Goal: Transaction & Acquisition: Purchase product/service

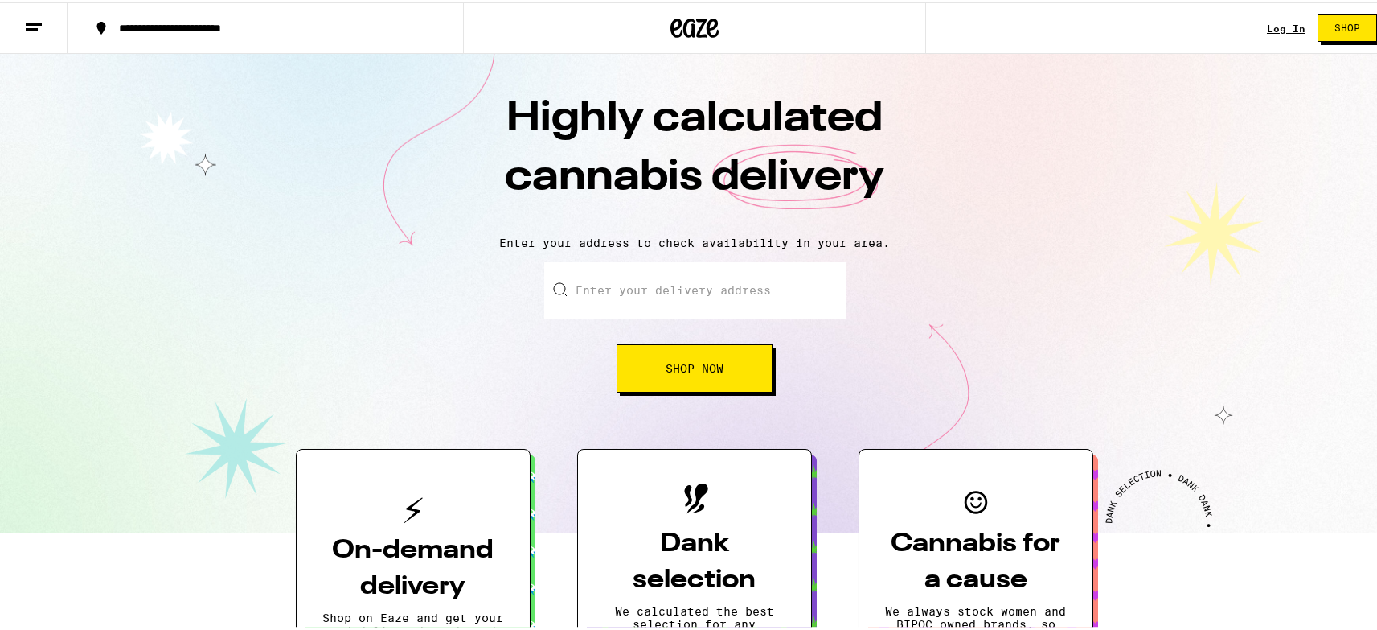
click at [1275, 25] on link "Log In" at bounding box center [1286, 26] width 39 height 10
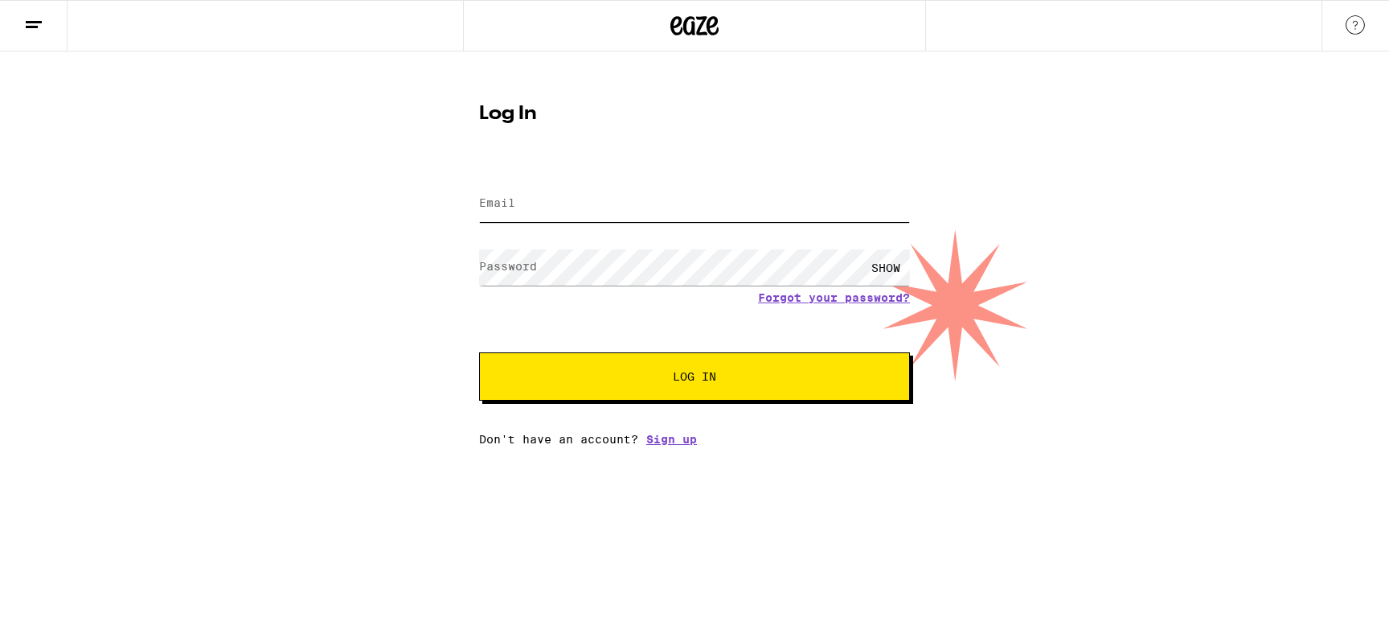
type input "[EMAIL_ADDRESS][DOMAIN_NAME]"
click at [720, 384] on button "Log In" at bounding box center [694, 376] width 431 height 48
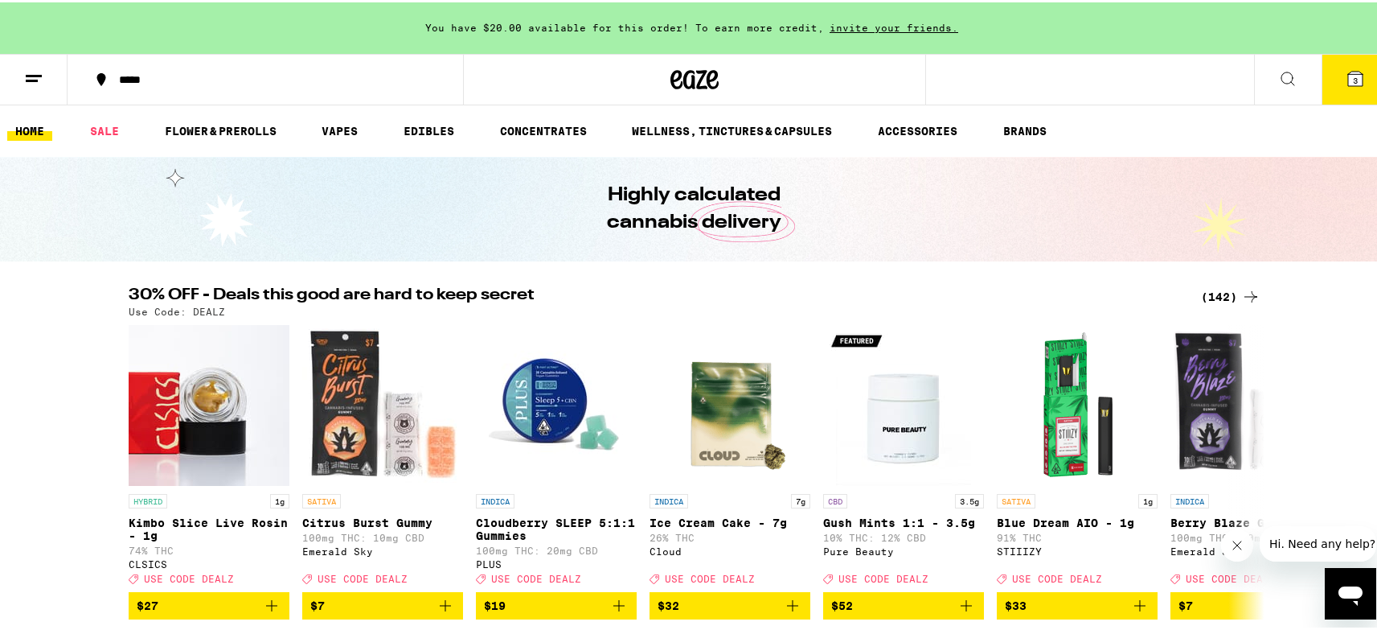
click at [532, 26] on span "You have $20.00 available for this order! To earn more credit," at bounding box center [624, 25] width 399 height 10
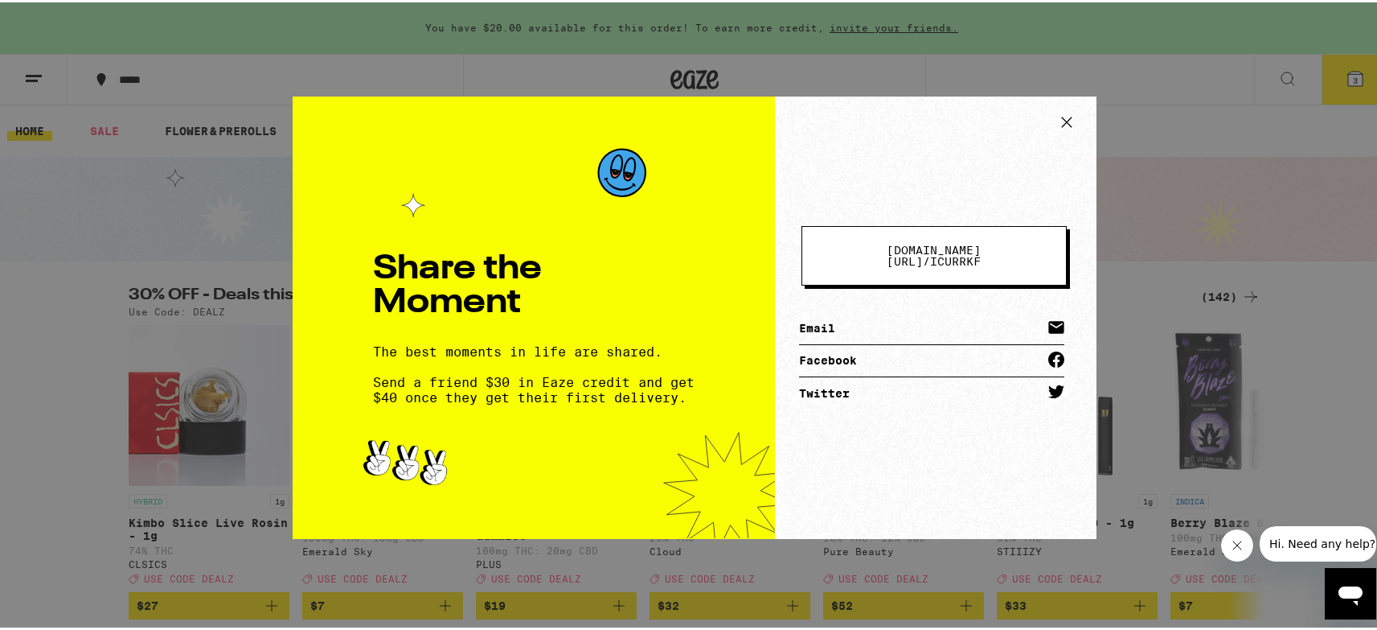
click at [1055, 115] on icon at bounding box center [1067, 120] width 24 height 24
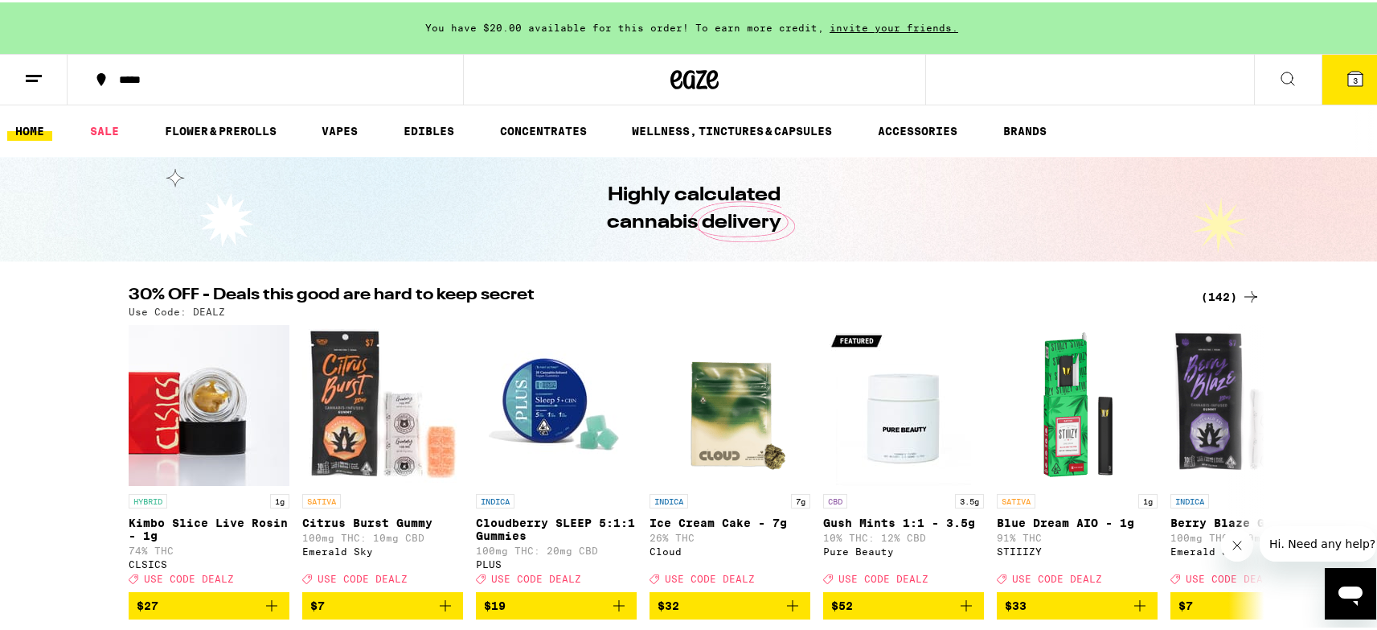
click at [1331, 76] on button "3" at bounding box center [1356, 77] width 68 height 50
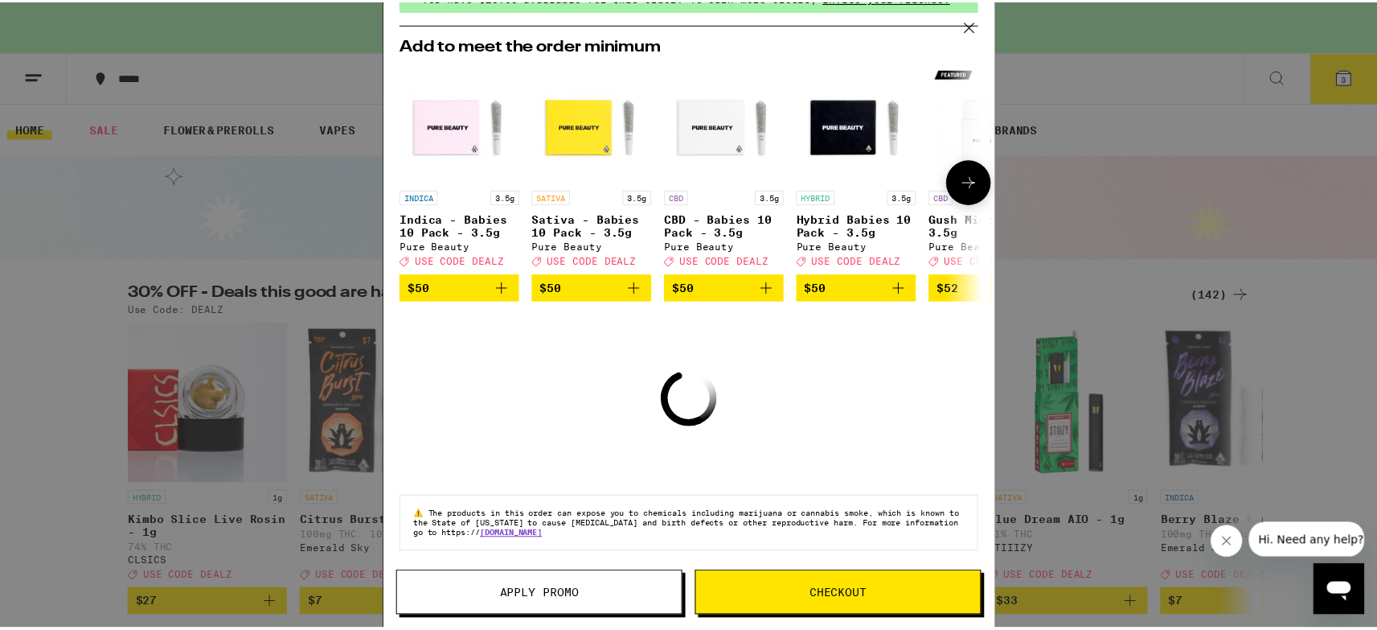
scroll to position [96, 0]
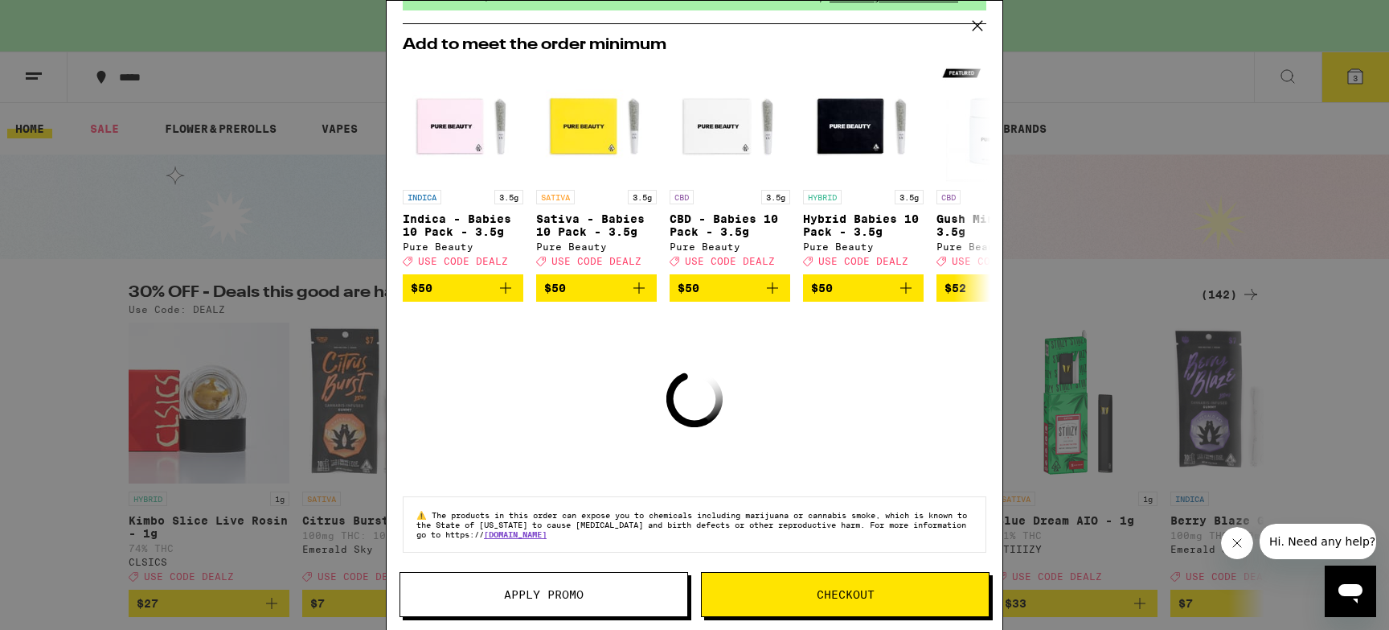
click at [975, 29] on icon at bounding box center [978, 26] width 24 height 24
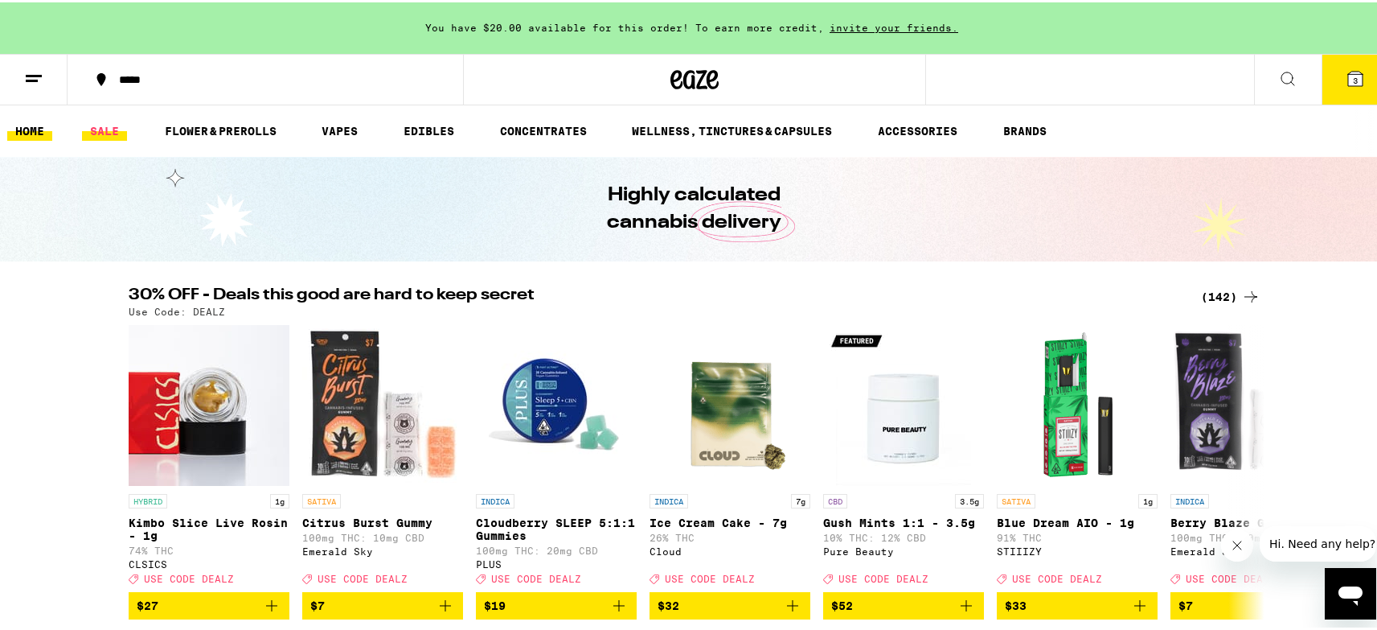
click at [113, 130] on link "SALE" at bounding box center [104, 128] width 45 height 19
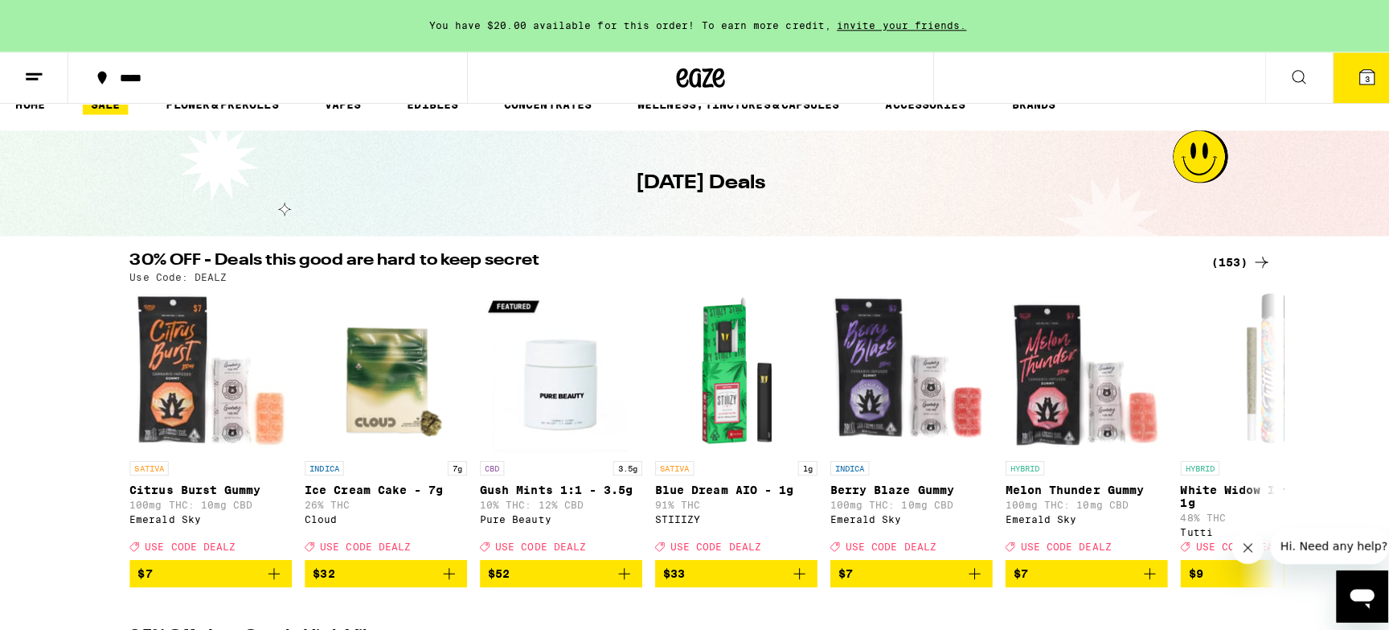
scroll to position [39, 0]
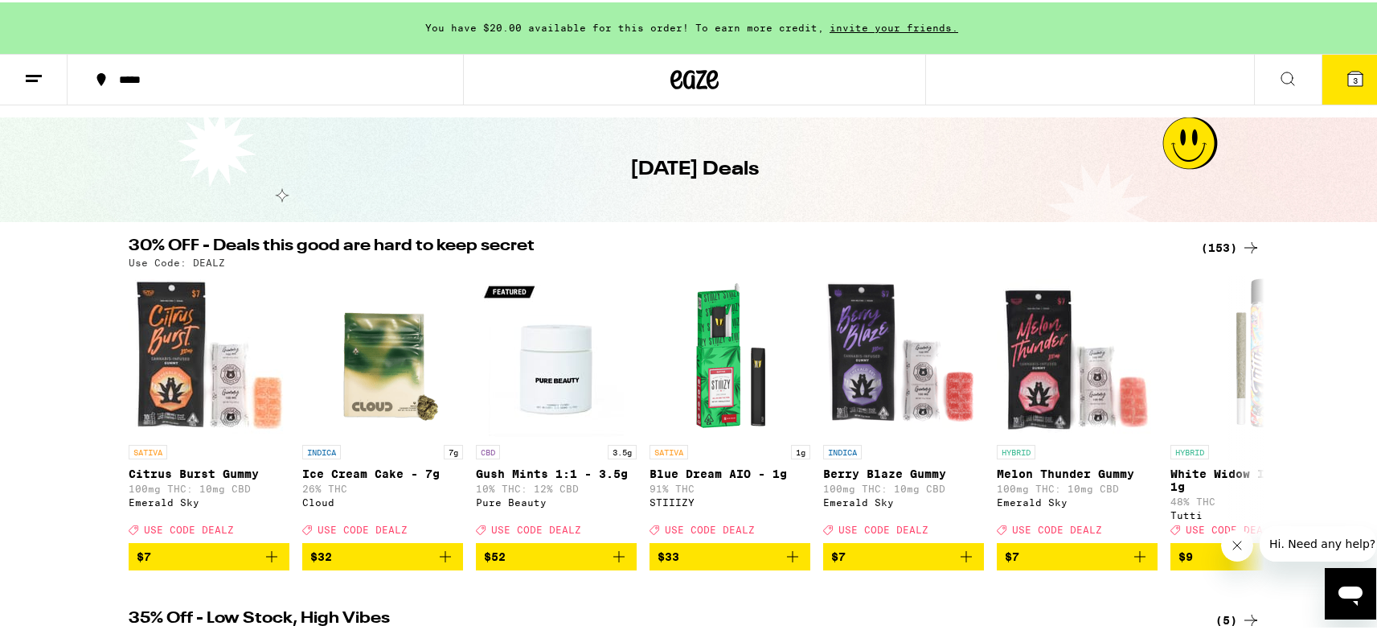
click at [1353, 81] on span "3" at bounding box center [1355, 78] width 5 height 10
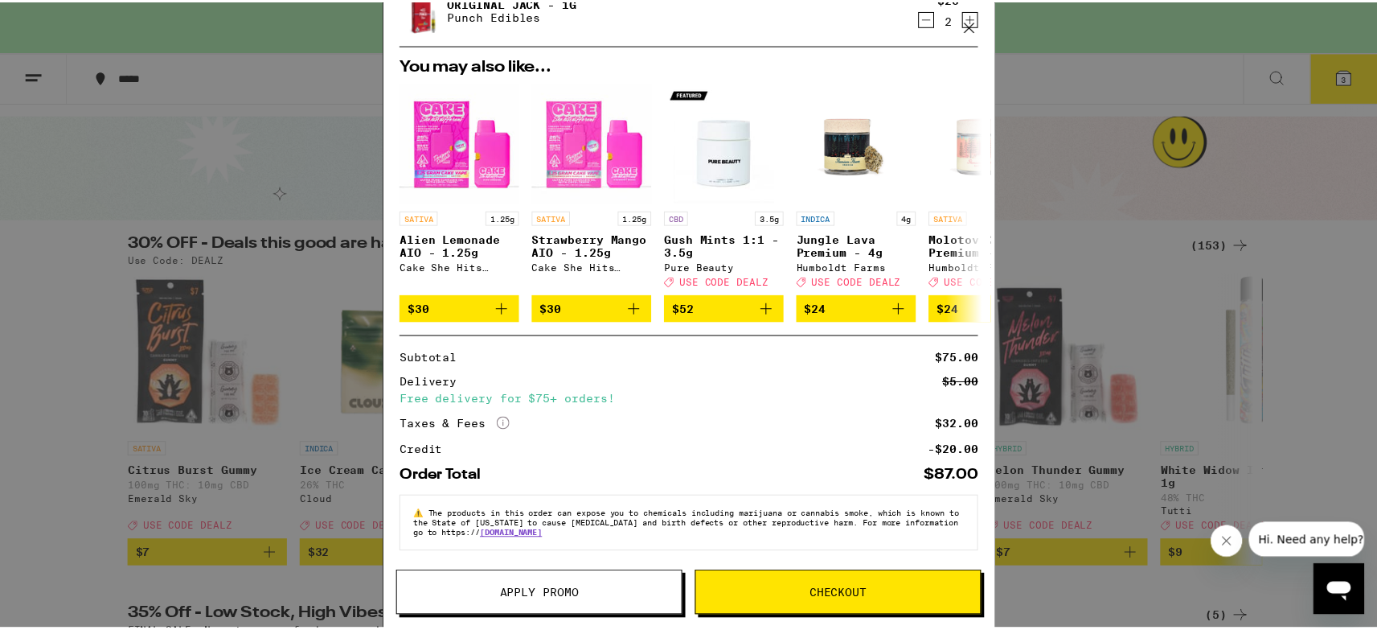
scroll to position [192, 0]
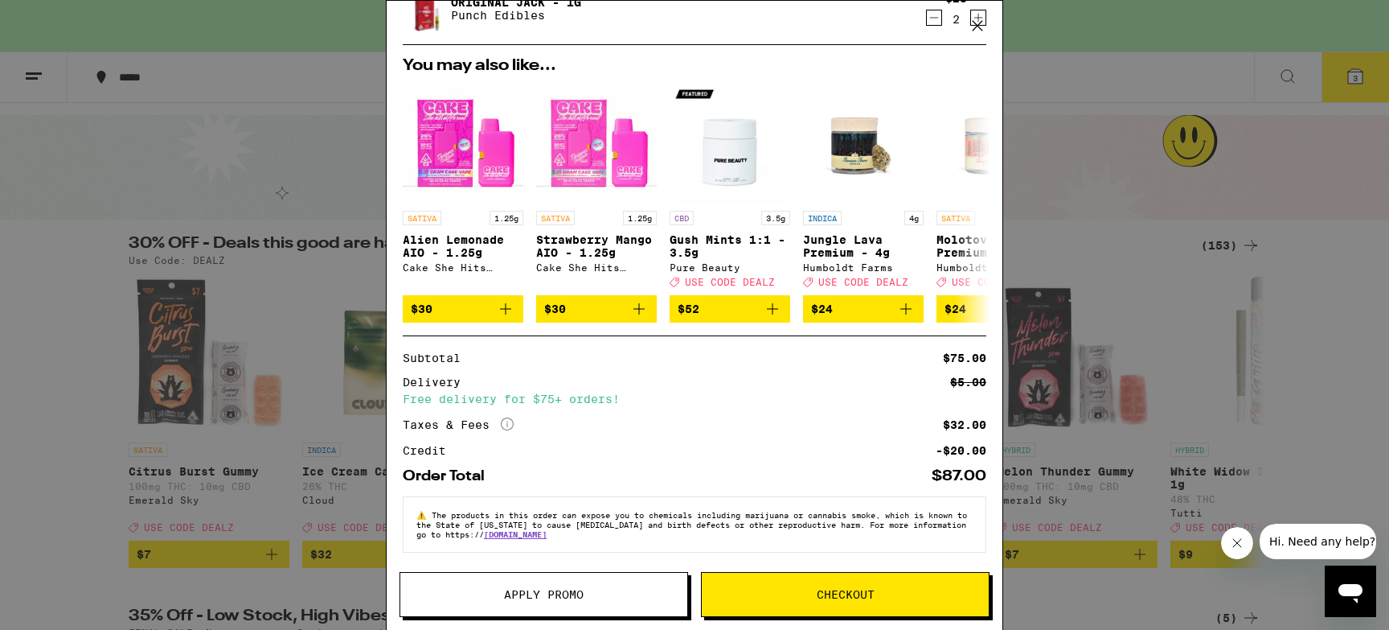
click at [1325, 234] on div "Your Cart You have $20.00 available for this order! To earn more credit, invite…" at bounding box center [694, 315] width 1389 height 630
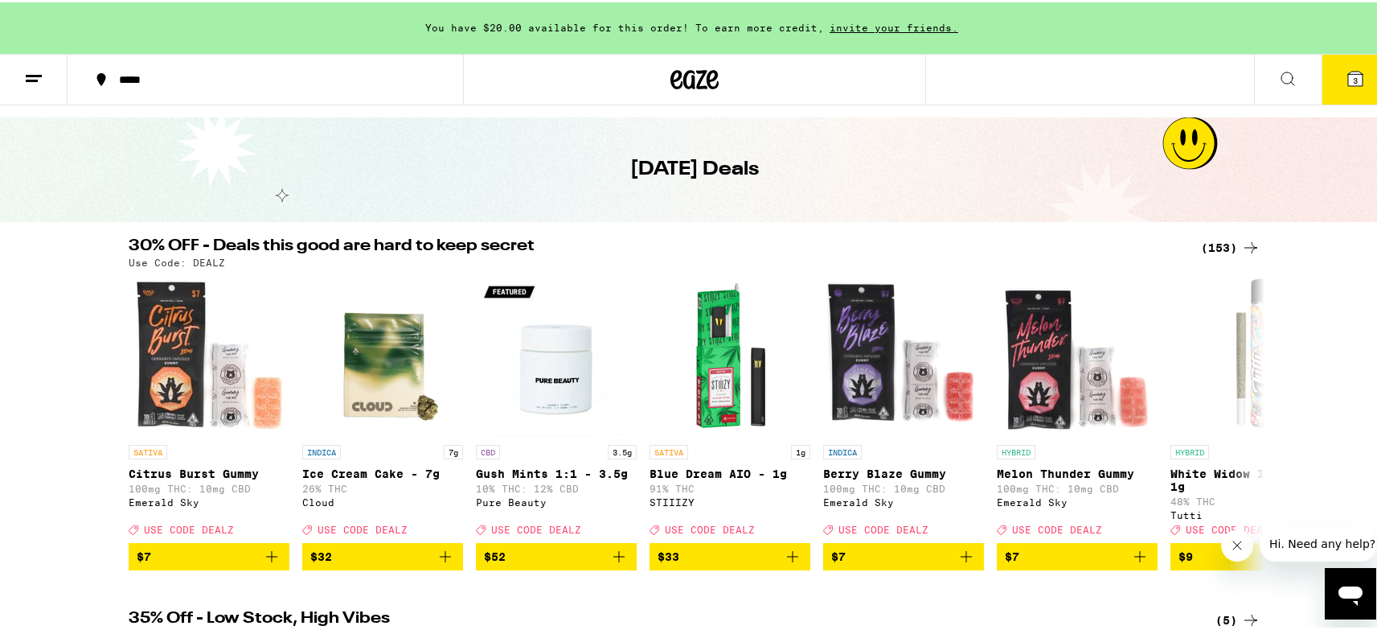
click at [1241, 246] on icon at bounding box center [1250, 245] width 19 height 19
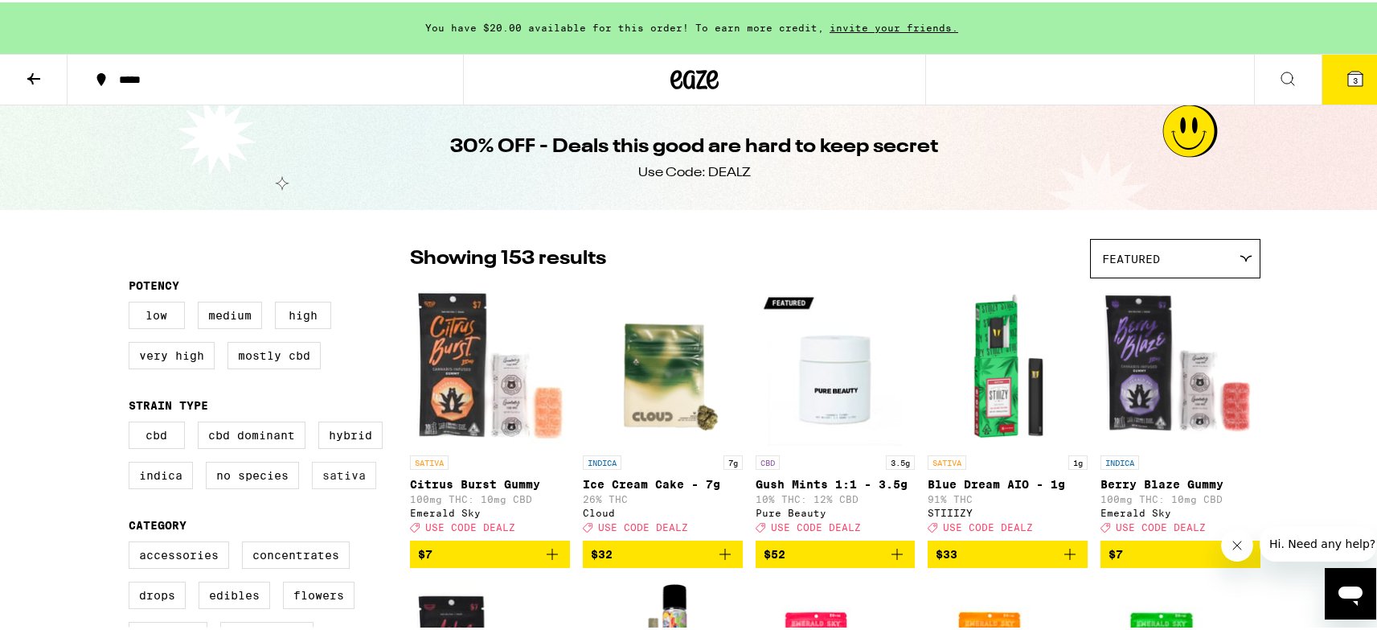
click at [334, 486] on label "Sativa" at bounding box center [344, 472] width 64 height 27
click at [133, 422] on input "Sativa" at bounding box center [132, 421] width 1 height 1
checkbox input "true"
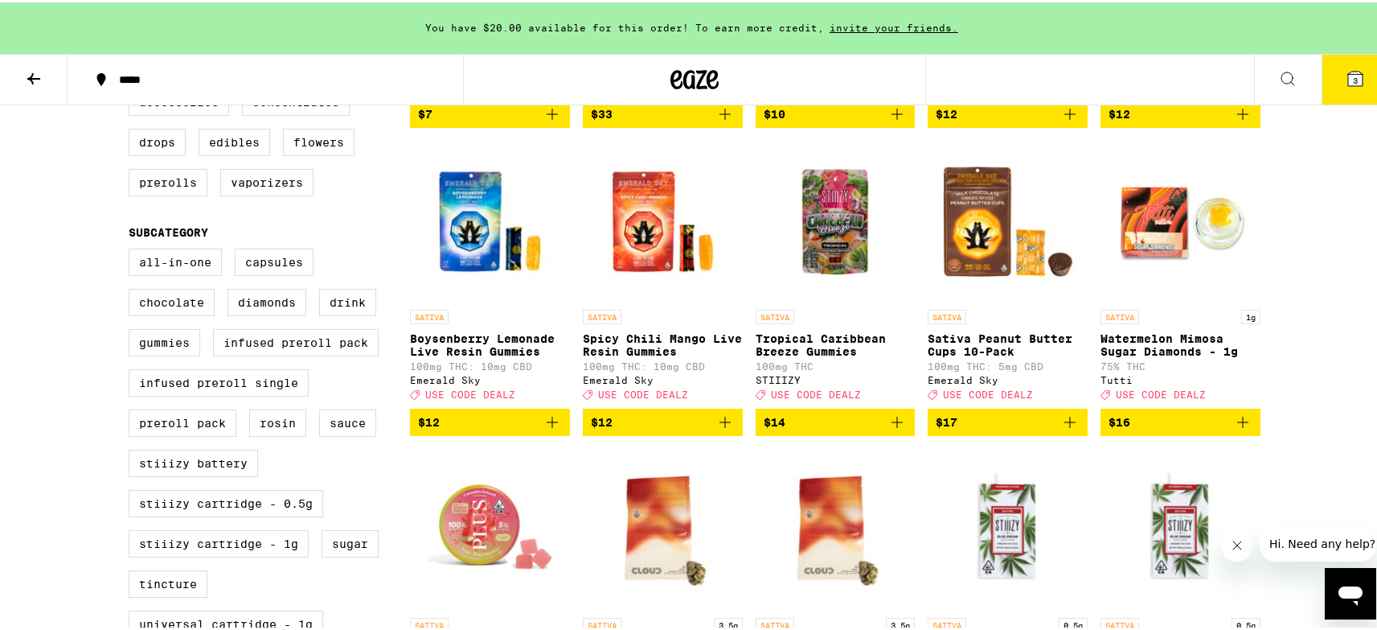
scroll to position [458, 0]
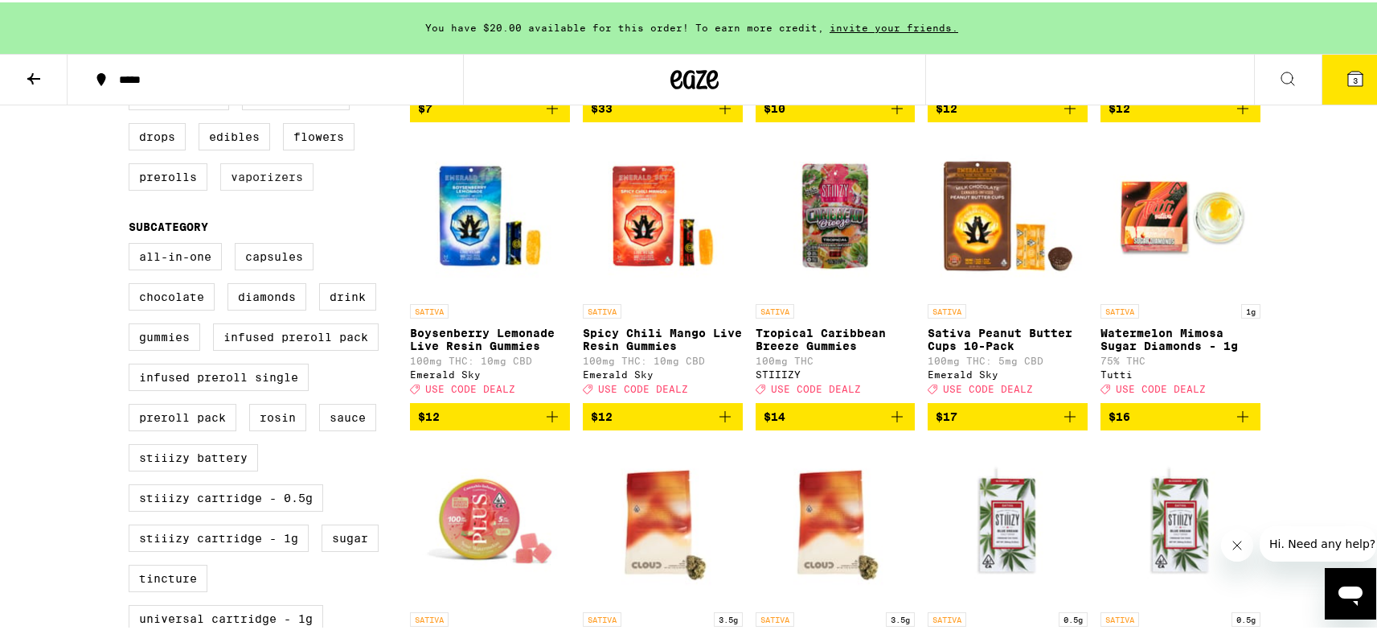
click at [269, 182] on label "Vaporizers" at bounding box center [266, 174] width 93 height 27
click at [133, 84] on input "Vaporizers" at bounding box center [132, 83] width 1 height 1
checkbox input "true"
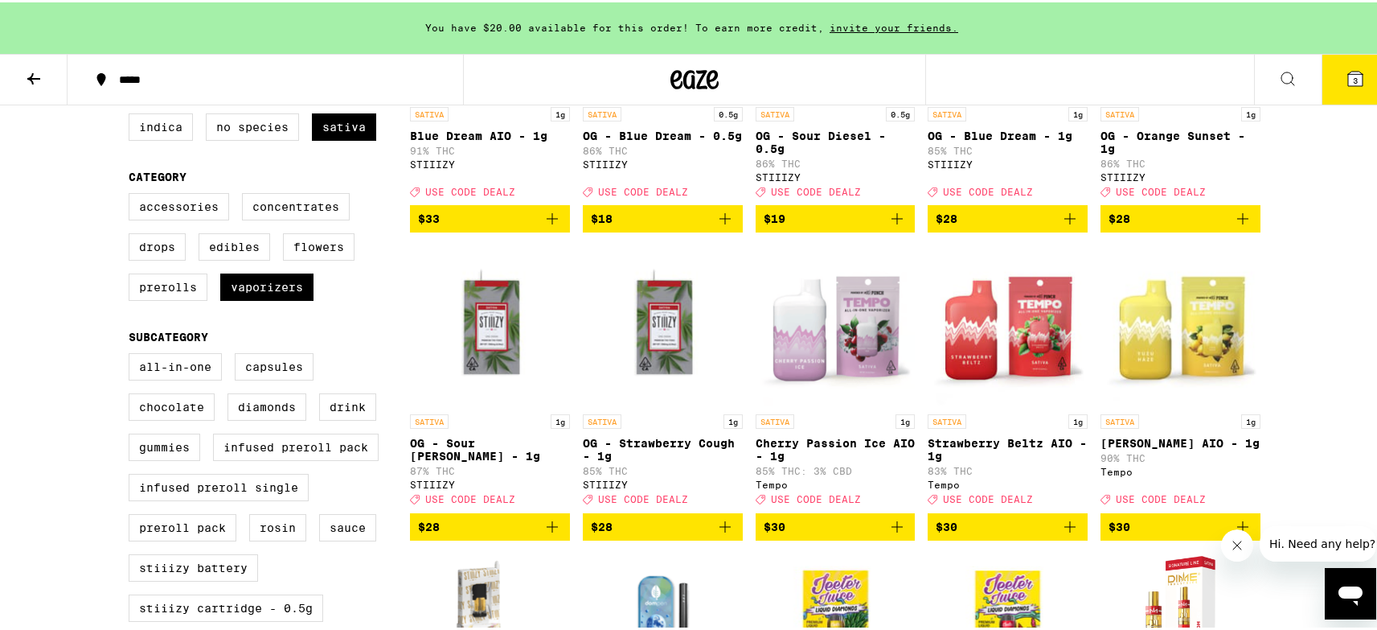
scroll to position [339, 0]
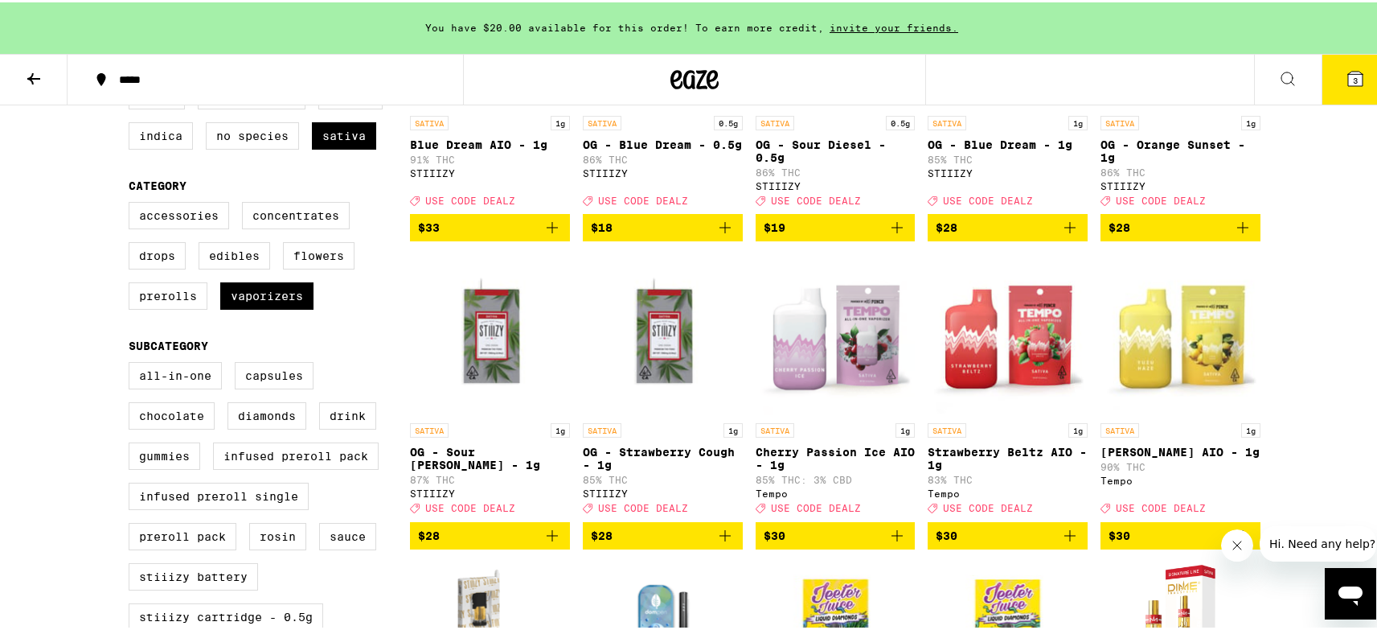
click at [657, 346] on img "Open page for OG - Strawberry Cough - 1g from STIIIZY" at bounding box center [663, 332] width 160 height 161
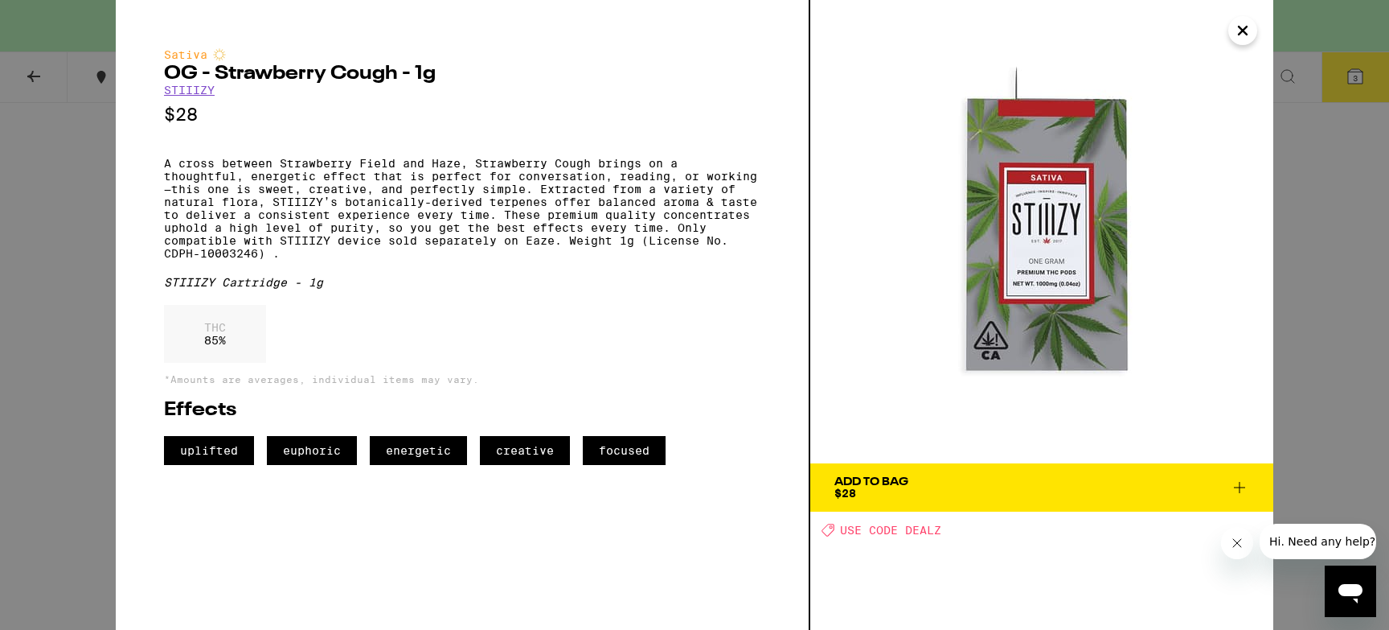
click at [1245, 29] on icon "Close" at bounding box center [1243, 31] width 8 height 8
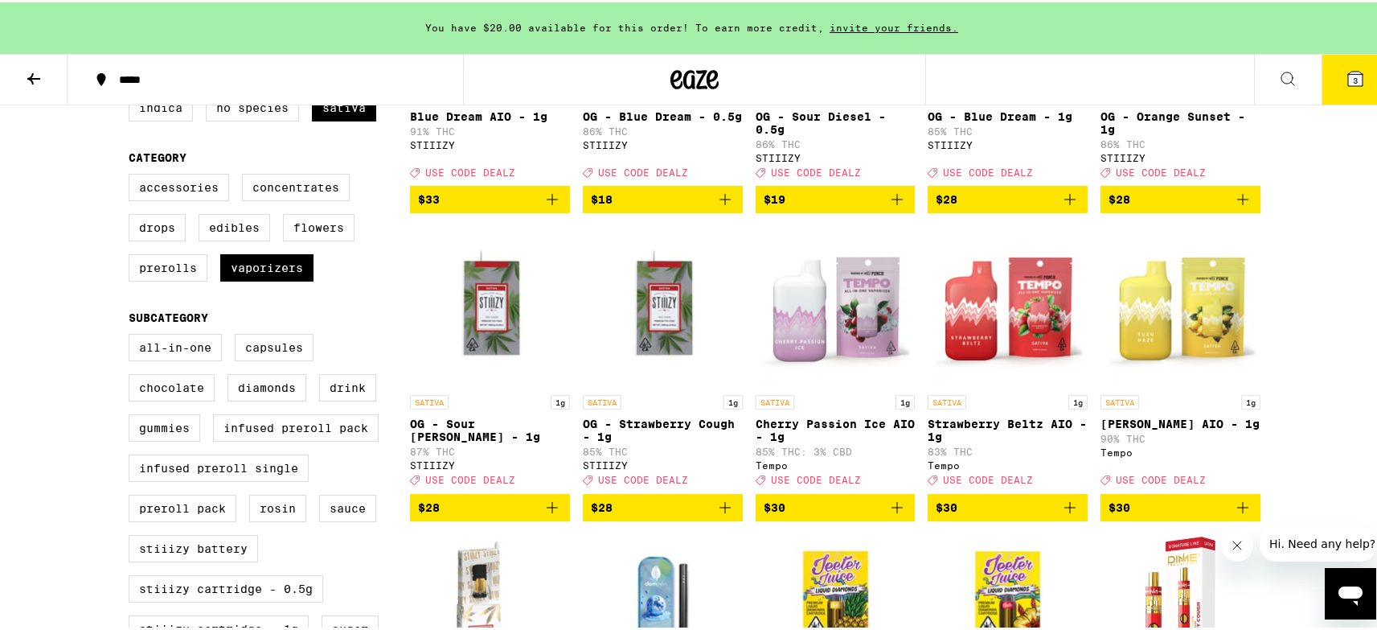
scroll to position [369, 0]
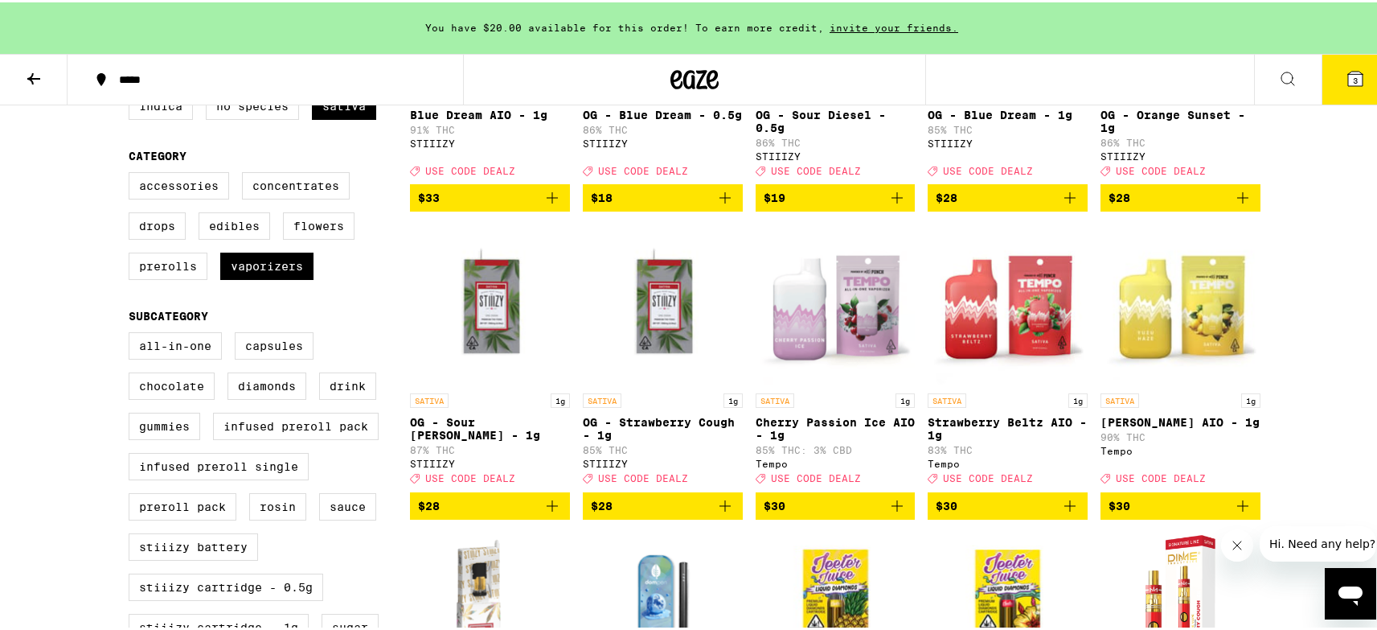
click at [1241, 205] on icon "Add to bag" at bounding box center [1242, 195] width 19 height 19
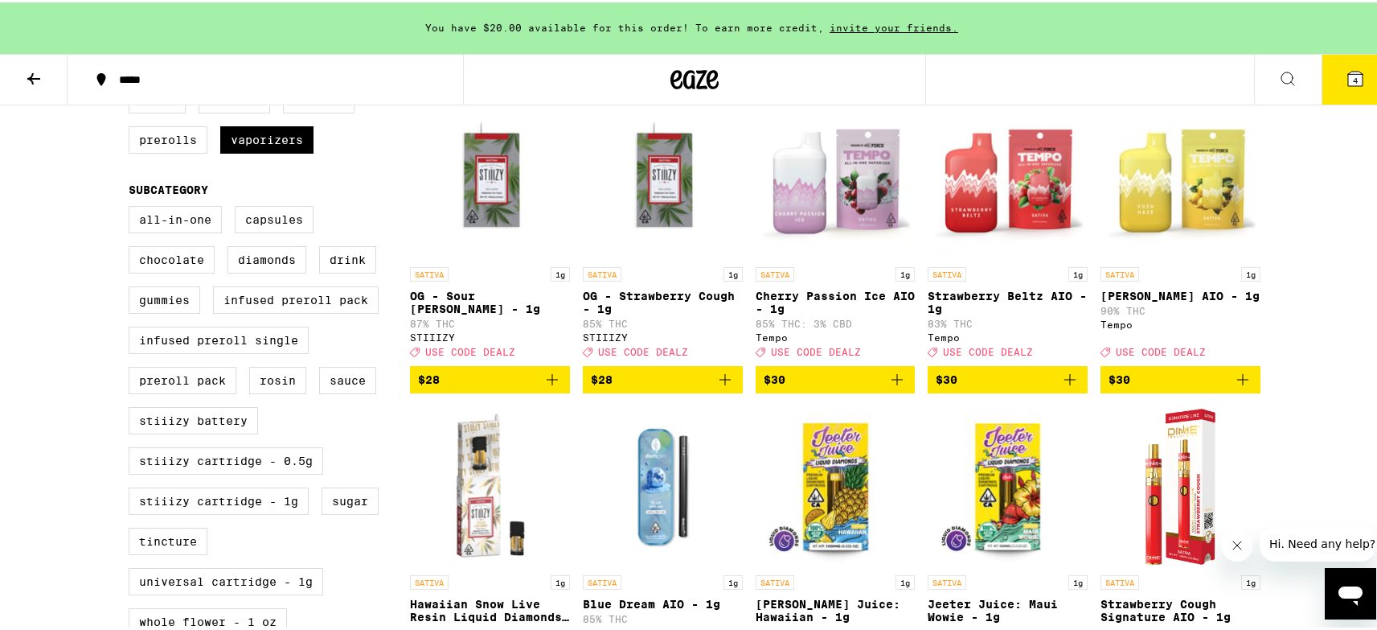
scroll to position [505, 0]
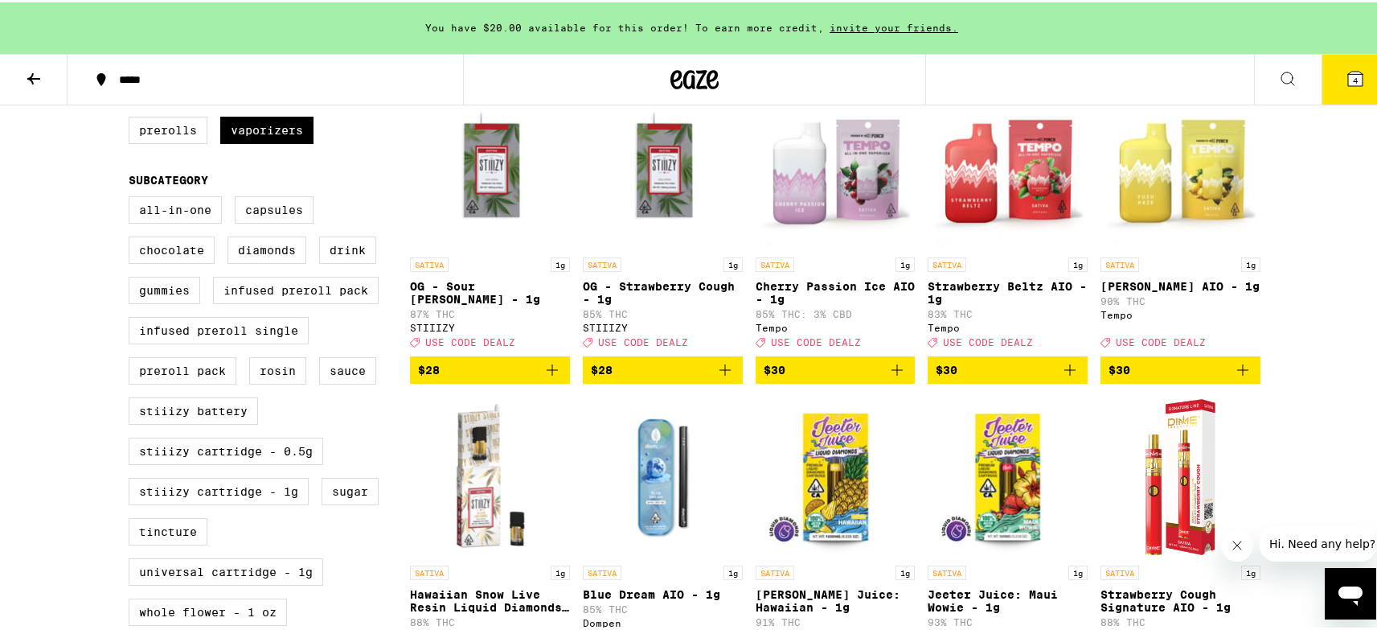
click at [721, 377] on icon "Add to bag" at bounding box center [725, 367] width 19 height 19
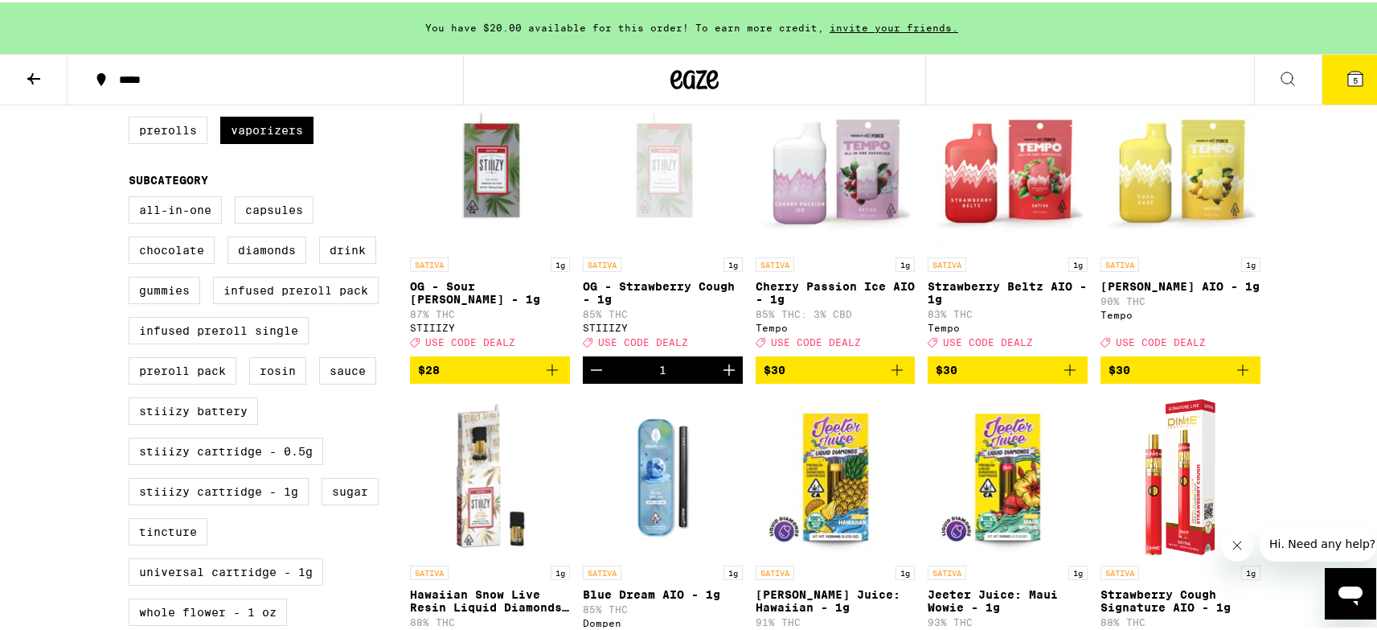
click at [543, 377] on icon "Add to bag" at bounding box center [552, 367] width 19 height 19
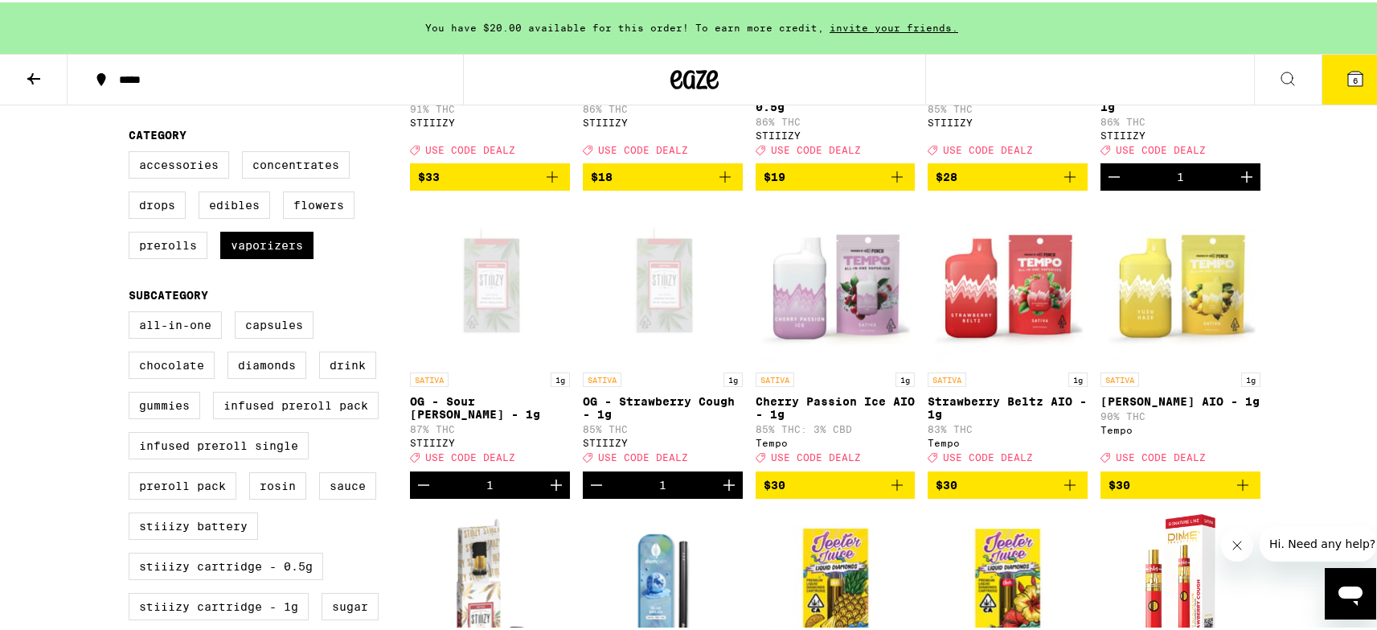
scroll to position [392, 0]
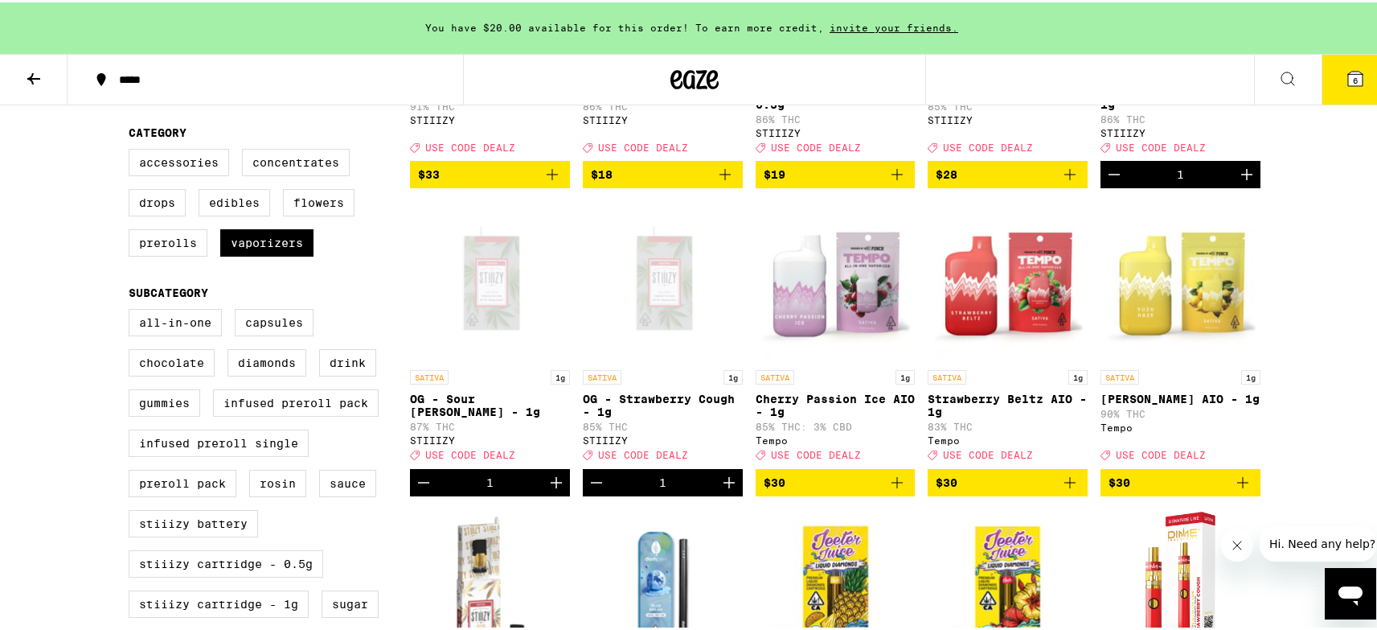
click at [1065, 178] on icon "Add to bag" at bounding box center [1070, 171] width 11 height 11
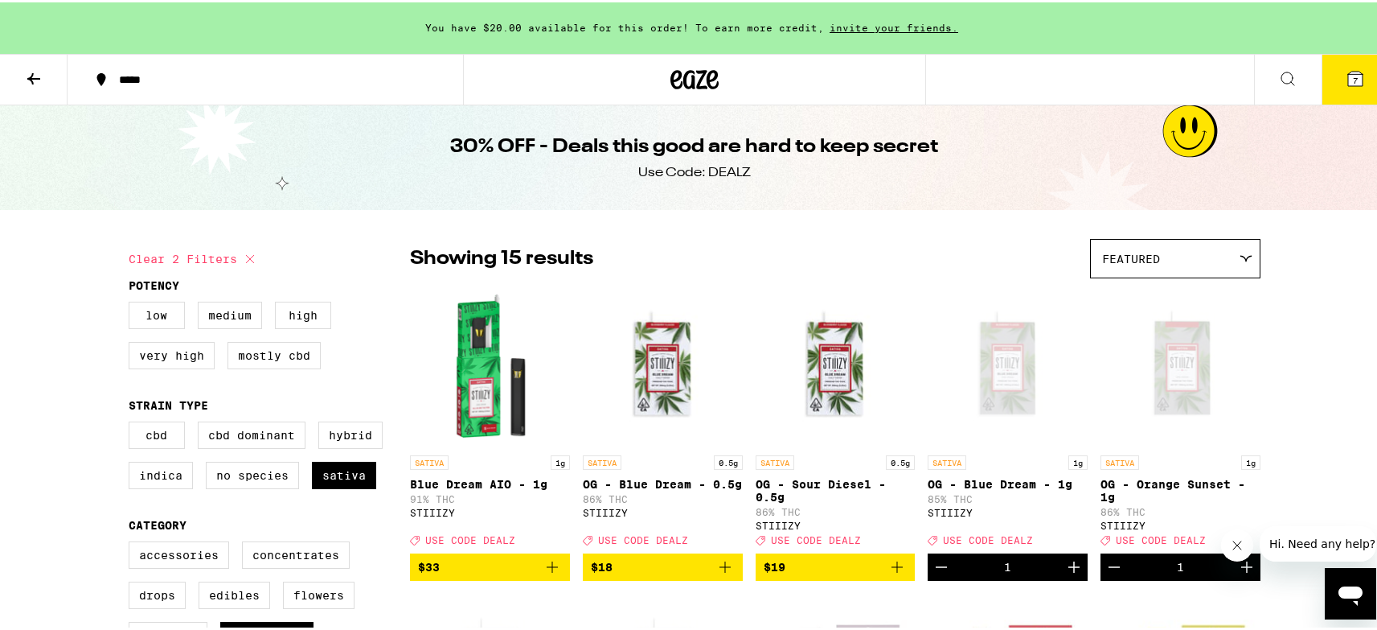
scroll to position [0, 0]
click at [1352, 68] on icon at bounding box center [1355, 76] width 19 height 19
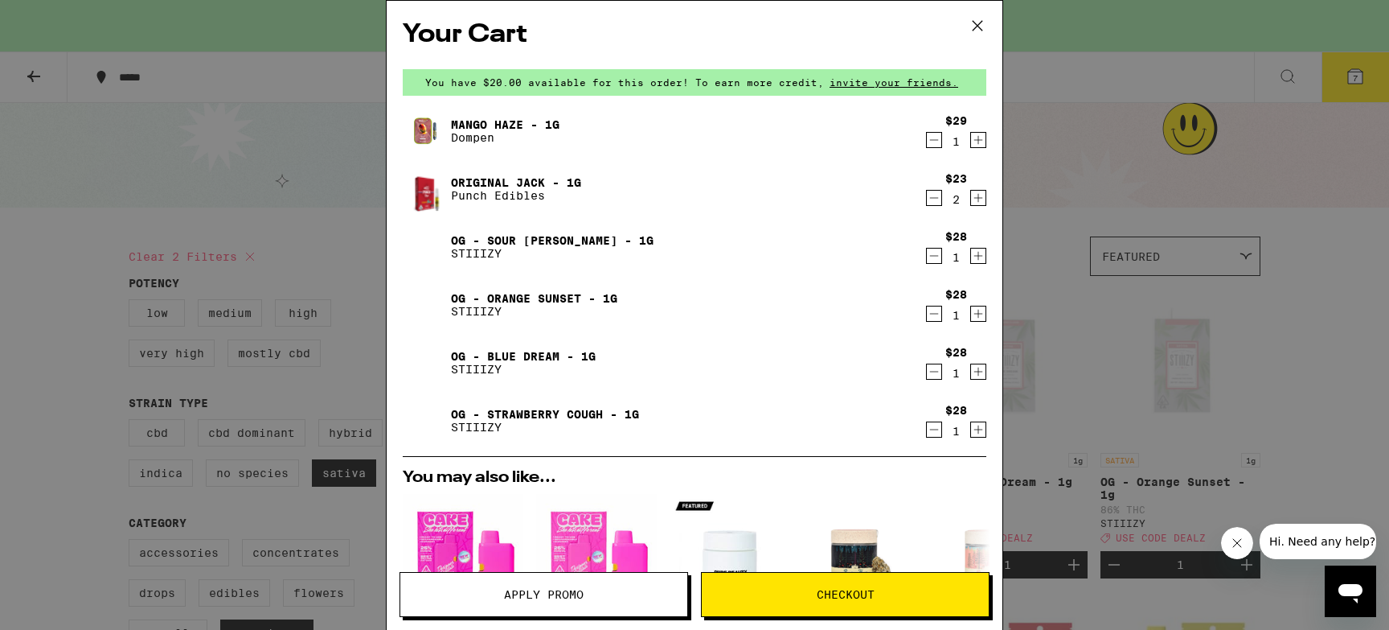
click at [927, 139] on icon "Decrement" at bounding box center [934, 139] width 14 height 19
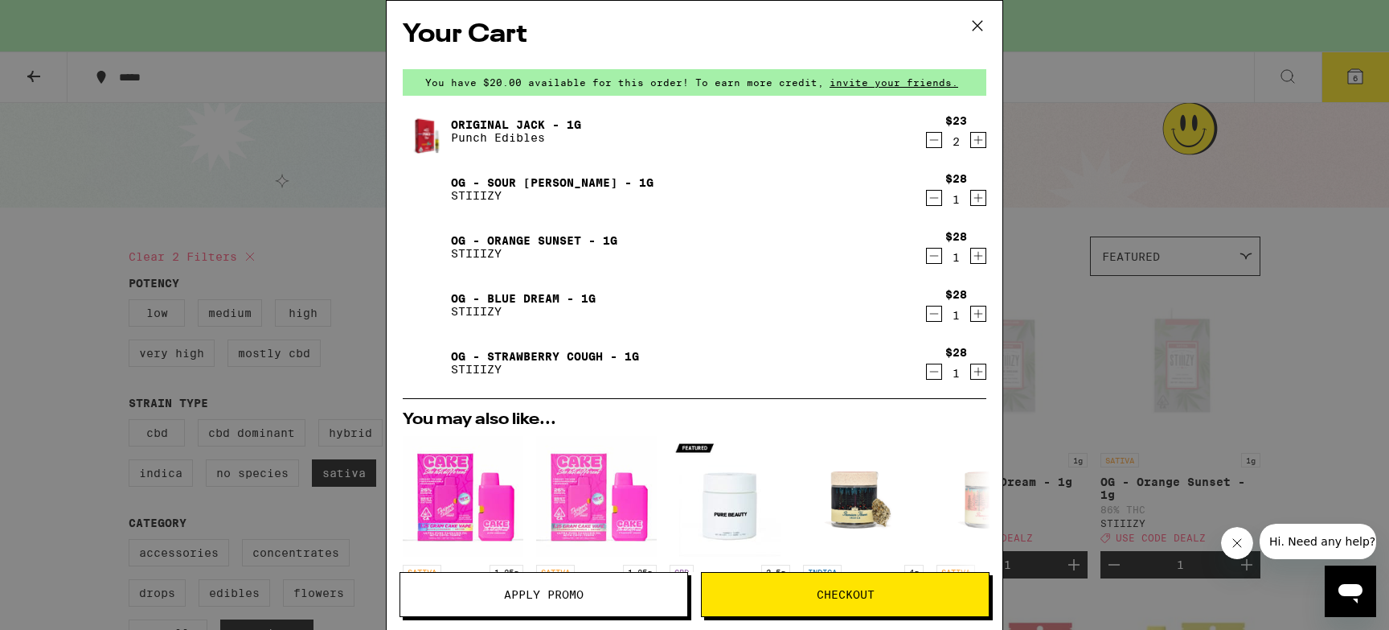
click at [927, 137] on icon "Decrement" at bounding box center [934, 139] width 14 height 19
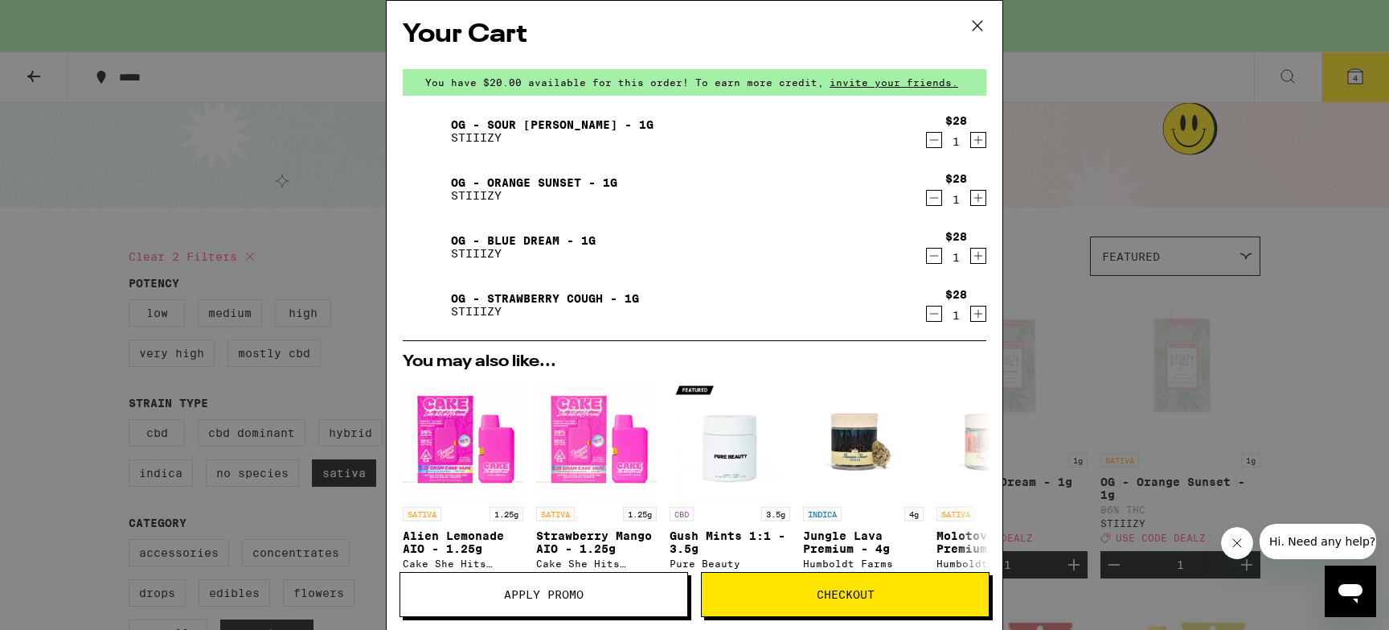
click at [533, 589] on span "Apply Promo" at bounding box center [544, 594] width 80 height 11
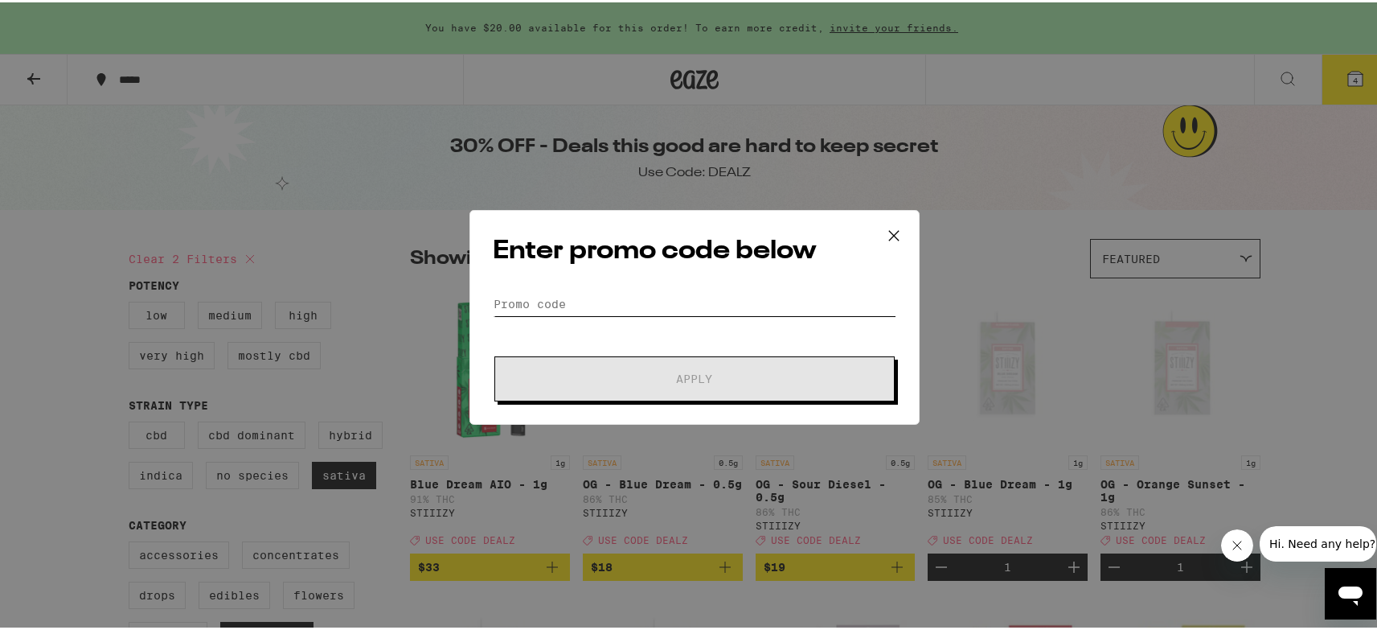
click at [525, 290] on input "Promo Code" at bounding box center [695, 301] width 404 height 24
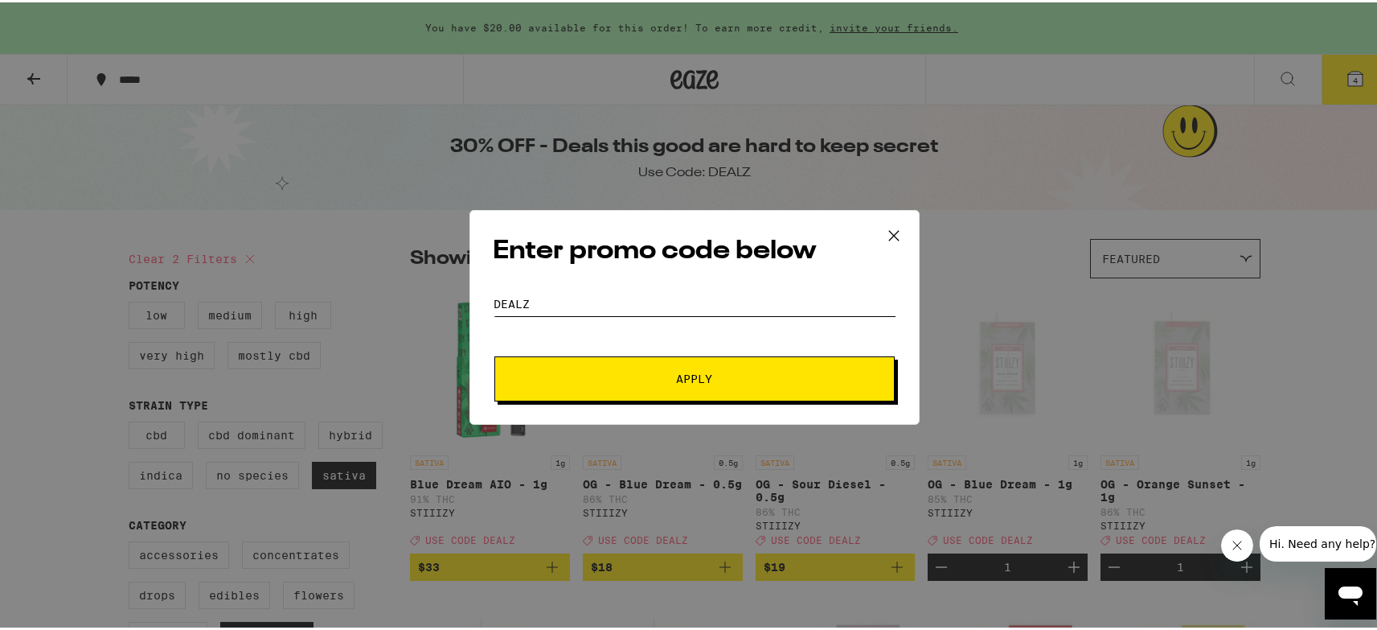
type input "dealz"
click at [634, 368] on button "Apply" at bounding box center [694, 376] width 400 height 45
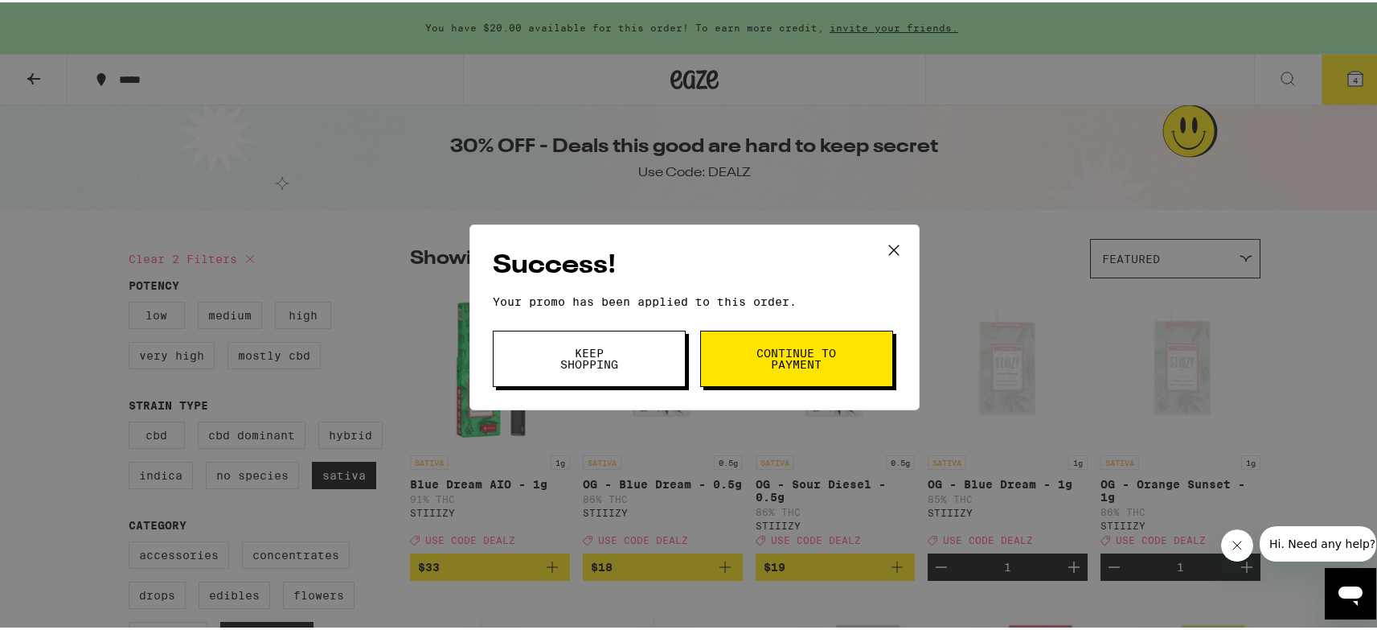
click at [794, 356] on span "Continue to payment" at bounding box center [797, 356] width 82 height 23
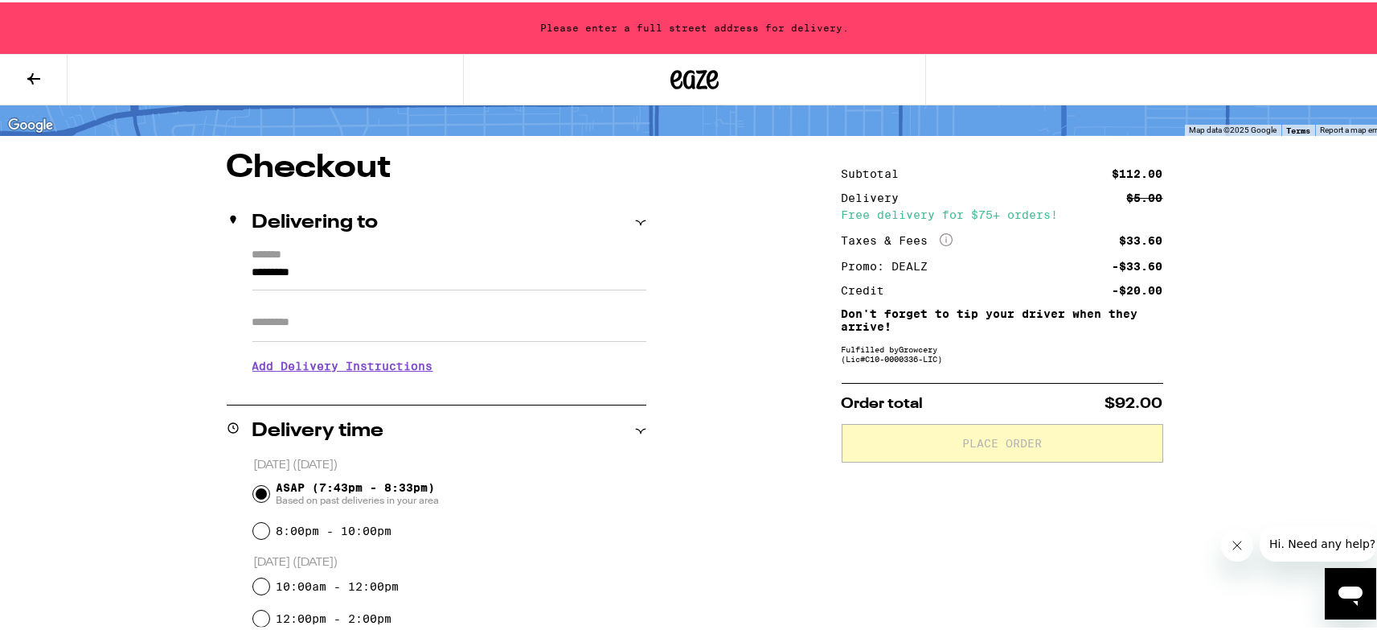
scroll to position [94, 0]
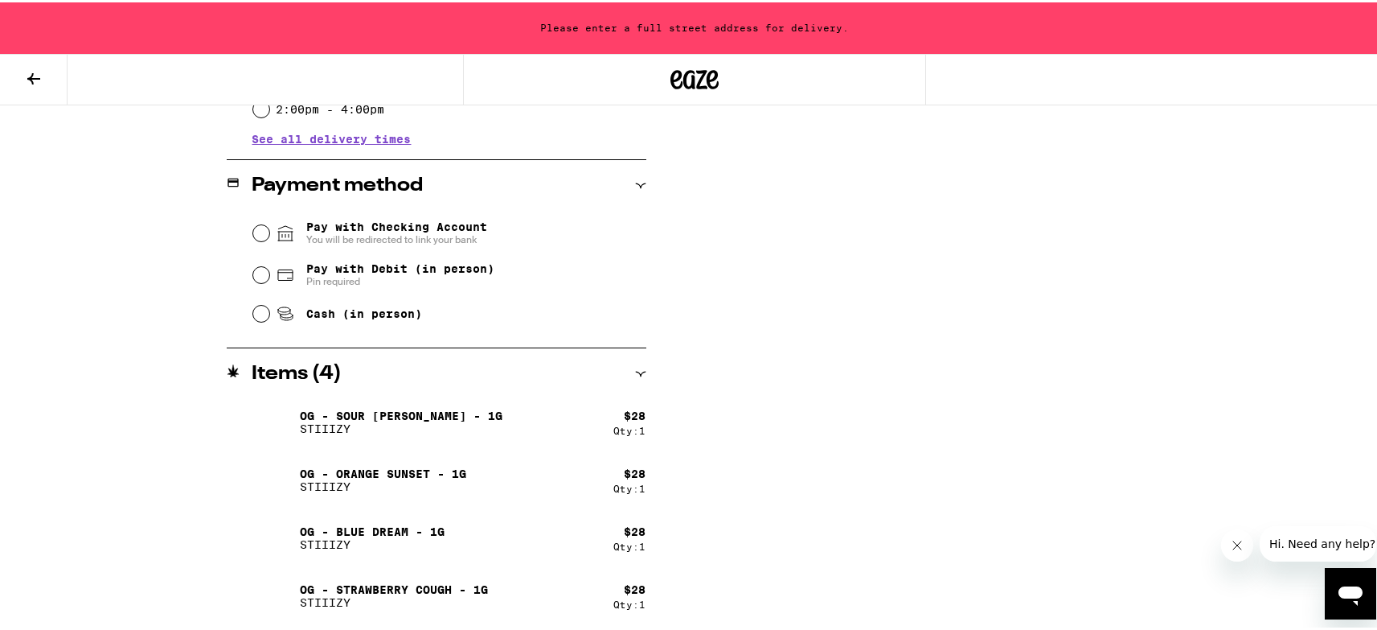
scroll to position [632, 0]
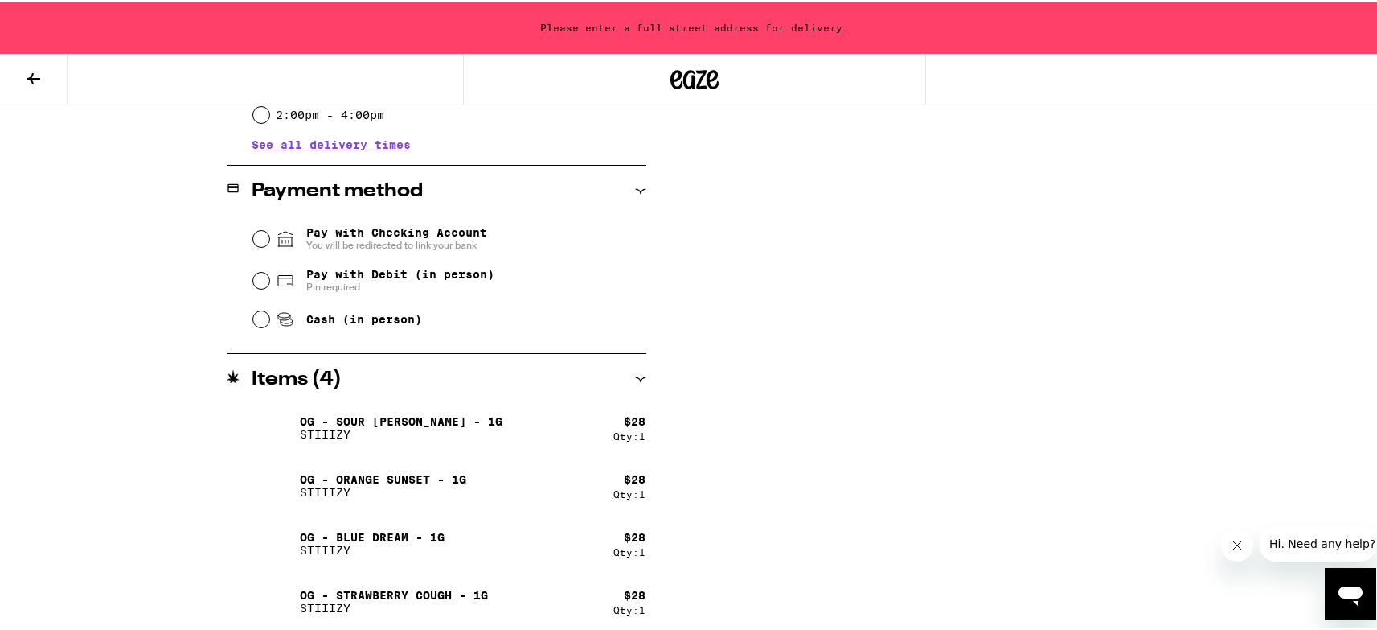
click at [256, 320] on input "Cash (in person)" at bounding box center [261, 317] width 16 height 16
radio input "true"
click at [901, 332] on div "Subtotal $112.00 Delivery $5.00 Free delivery for $75+ orders! Taxes & Fees Mor…" at bounding box center [1003, 124] width 322 height 1021
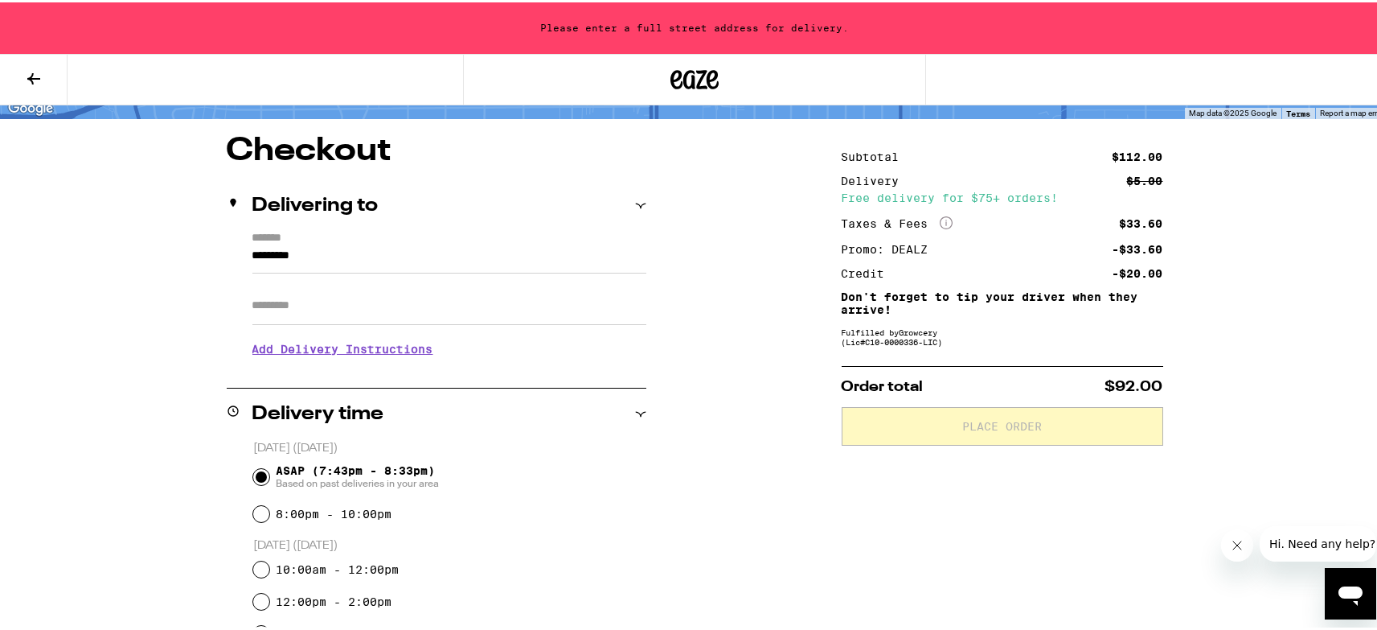
scroll to position [116, 0]
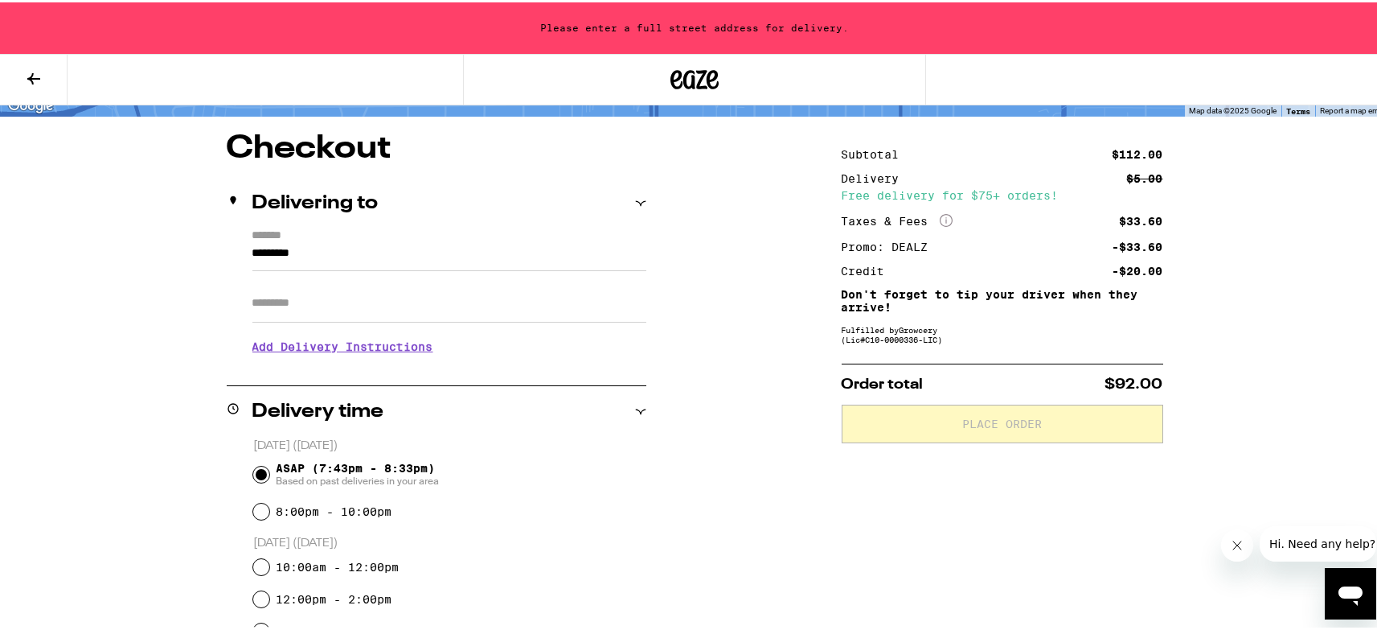
click at [338, 249] on input "*********" at bounding box center [449, 254] width 394 height 27
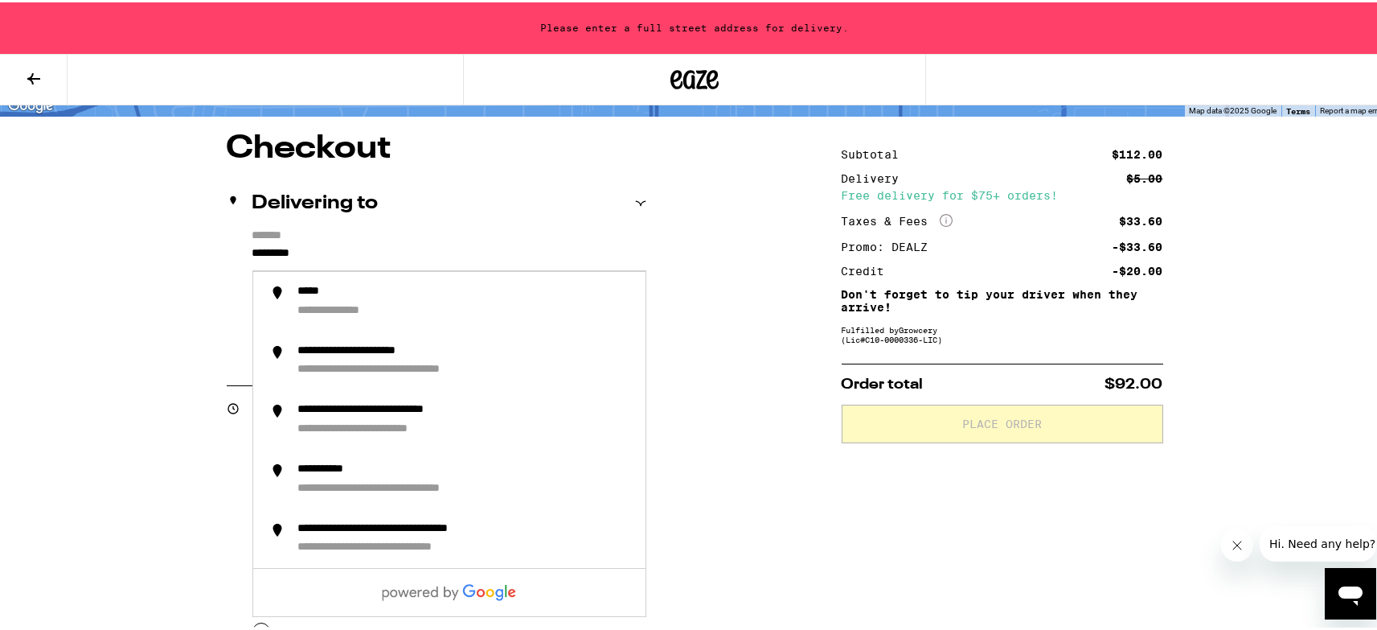
click at [244, 245] on div "**********" at bounding box center [437, 296] width 420 height 138
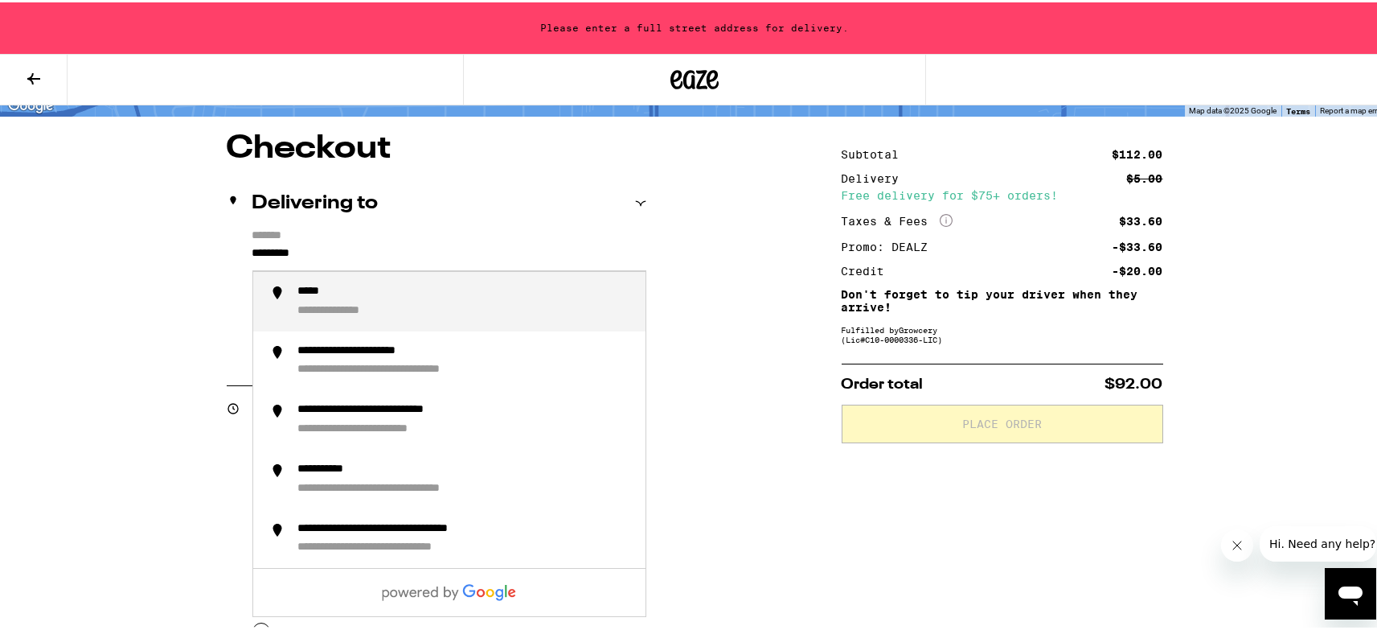
click at [252, 249] on input "*********" at bounding box center [449, 254] width 394 height 27
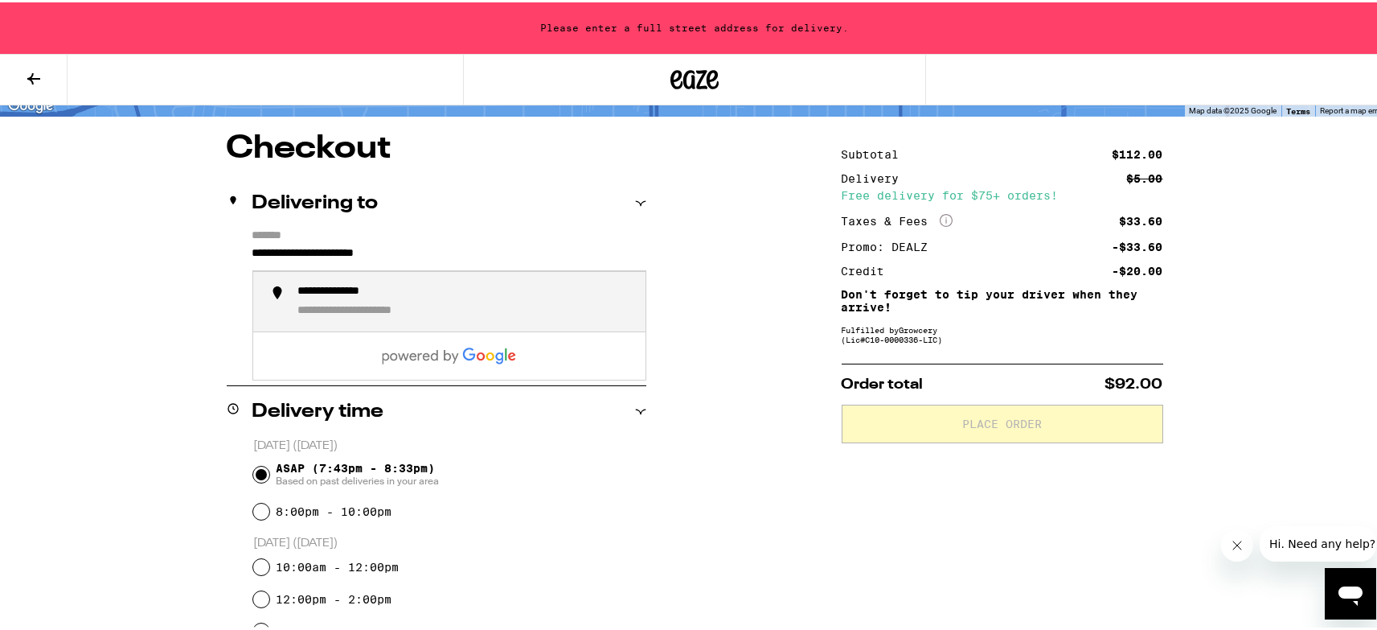
click at [372, 291] on div "**********" at bounding box center [352, 289] width 109 height 14
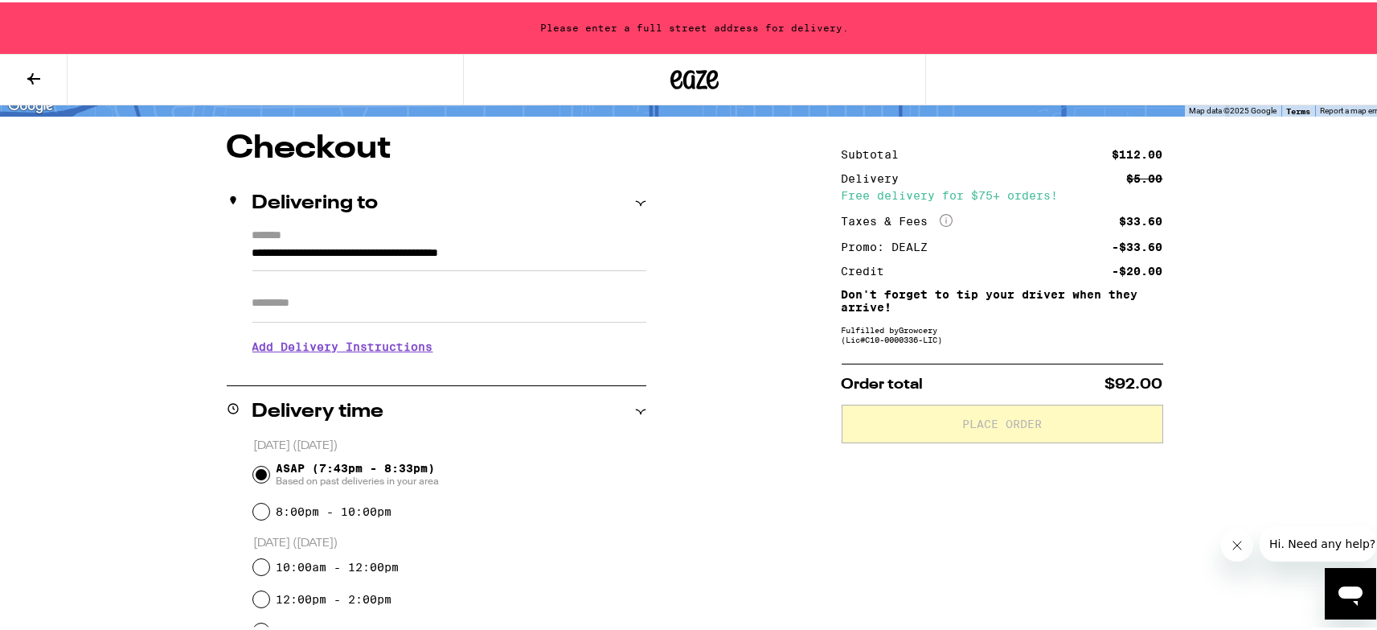
type input "**********"
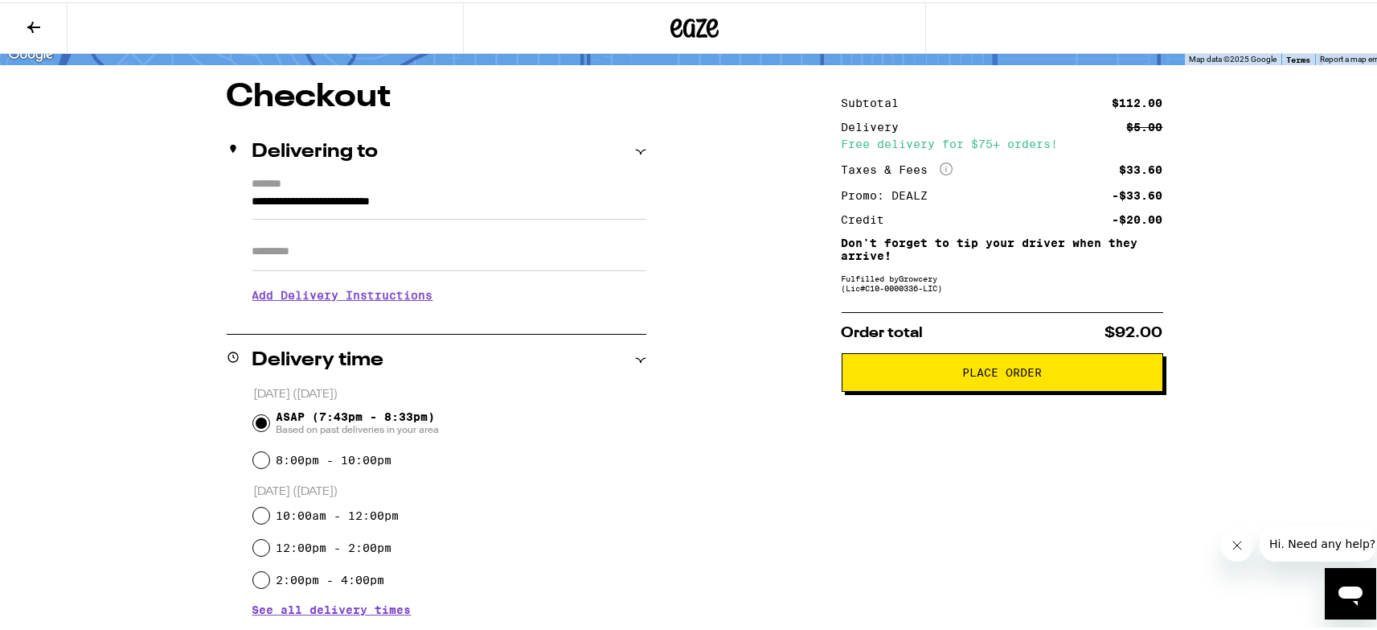
click at [783, 445] on div "**********" at bounding box center [695, 589] width 1158 height 1021
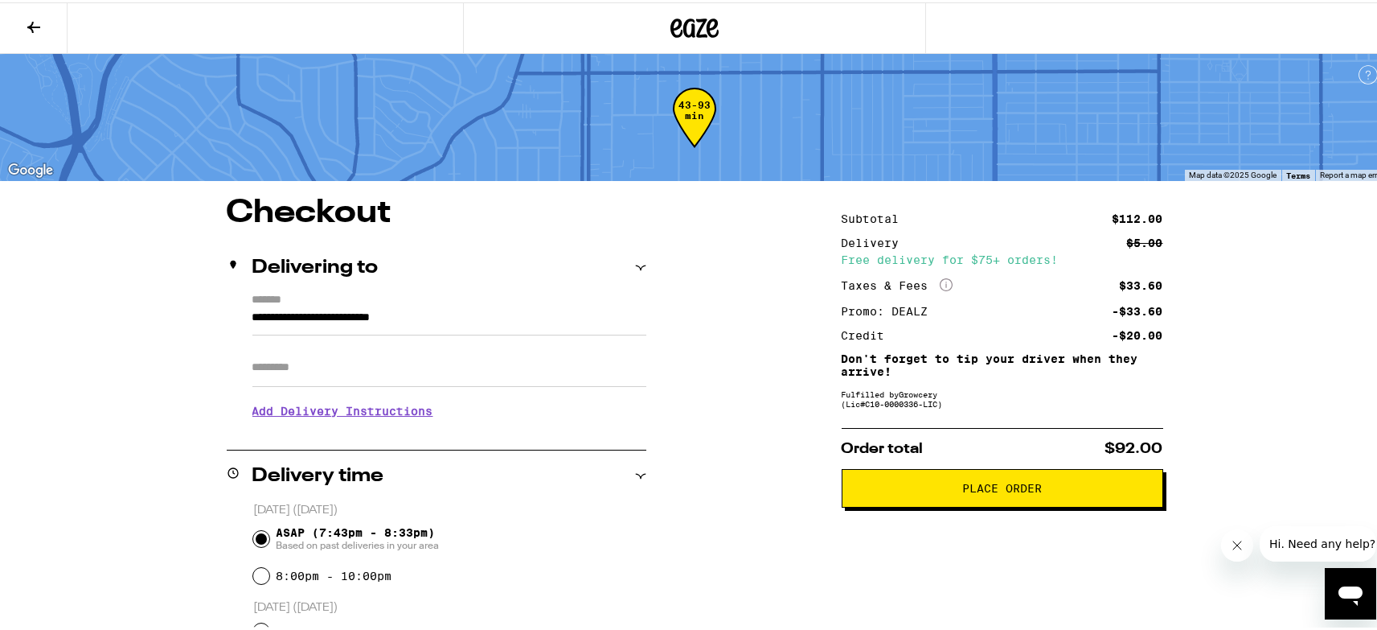
scroll to position [0, 0]
click at [979, 491] on span "Place Order" at bounding box center [1002, 485] width 80 height 11
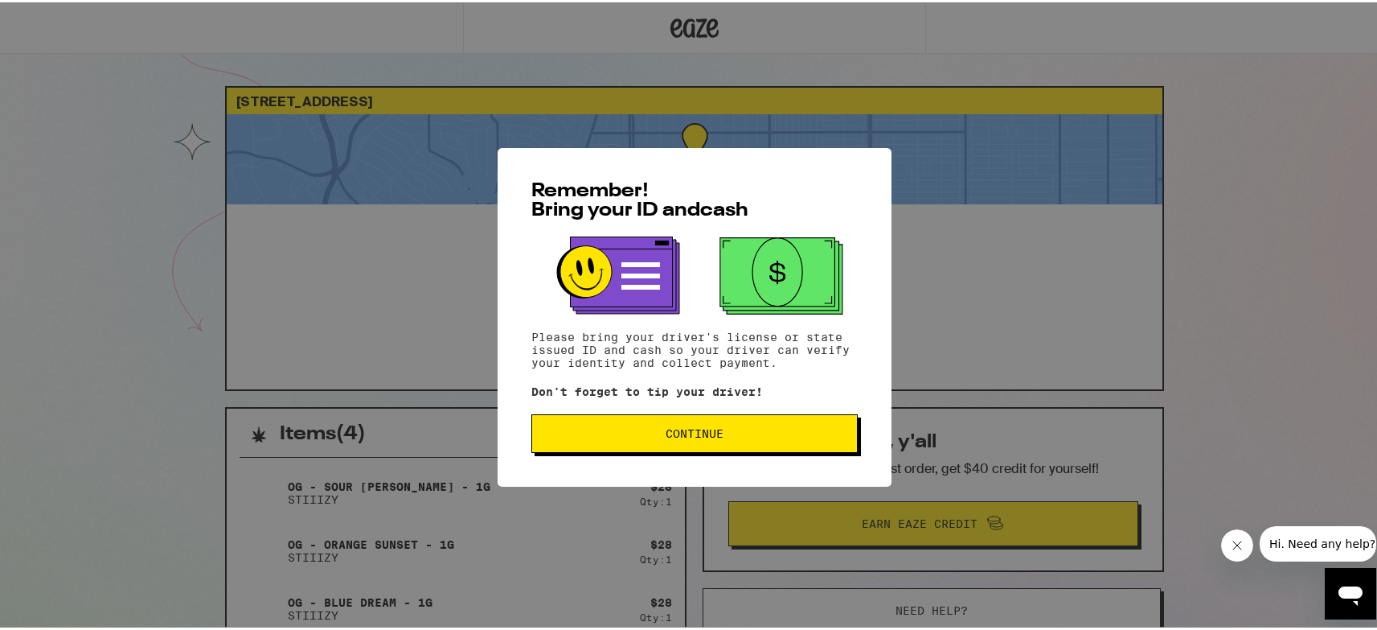
click at [666, 431] on span "Continue" at bounding box center [695, 430] width 58 height 11
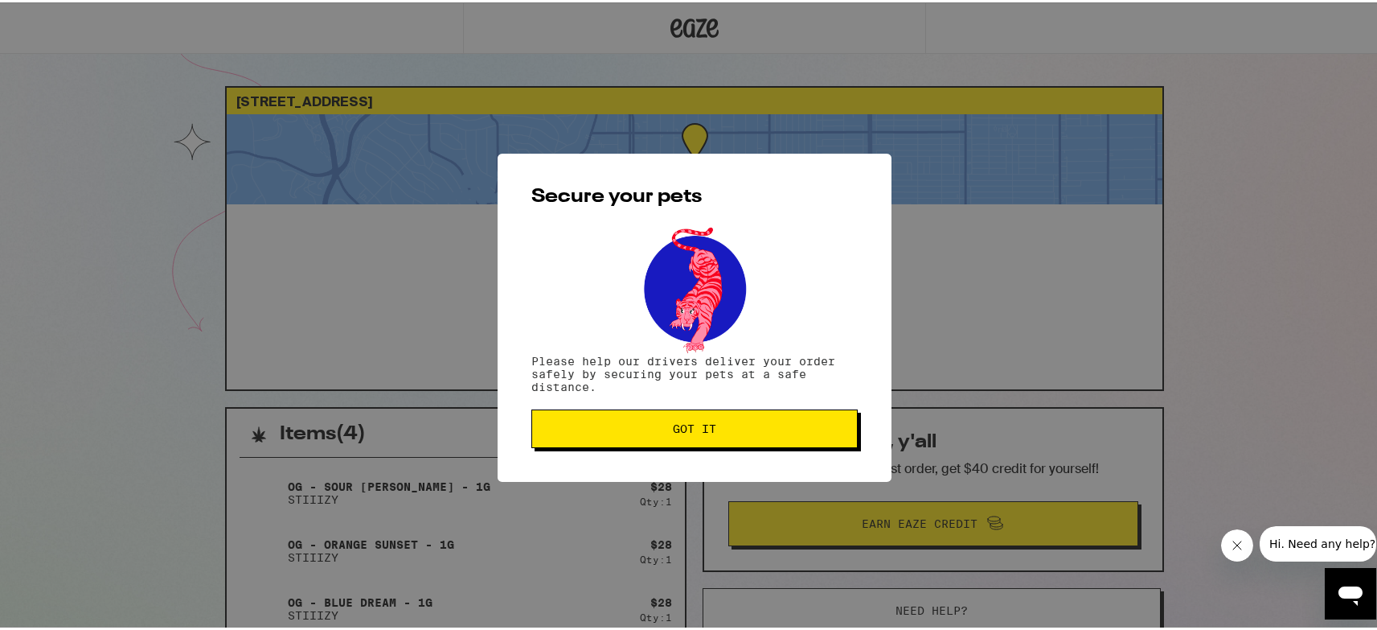
click at [681, 432] on span "Got it" at bounding box center [694, 426] width 43 height 11
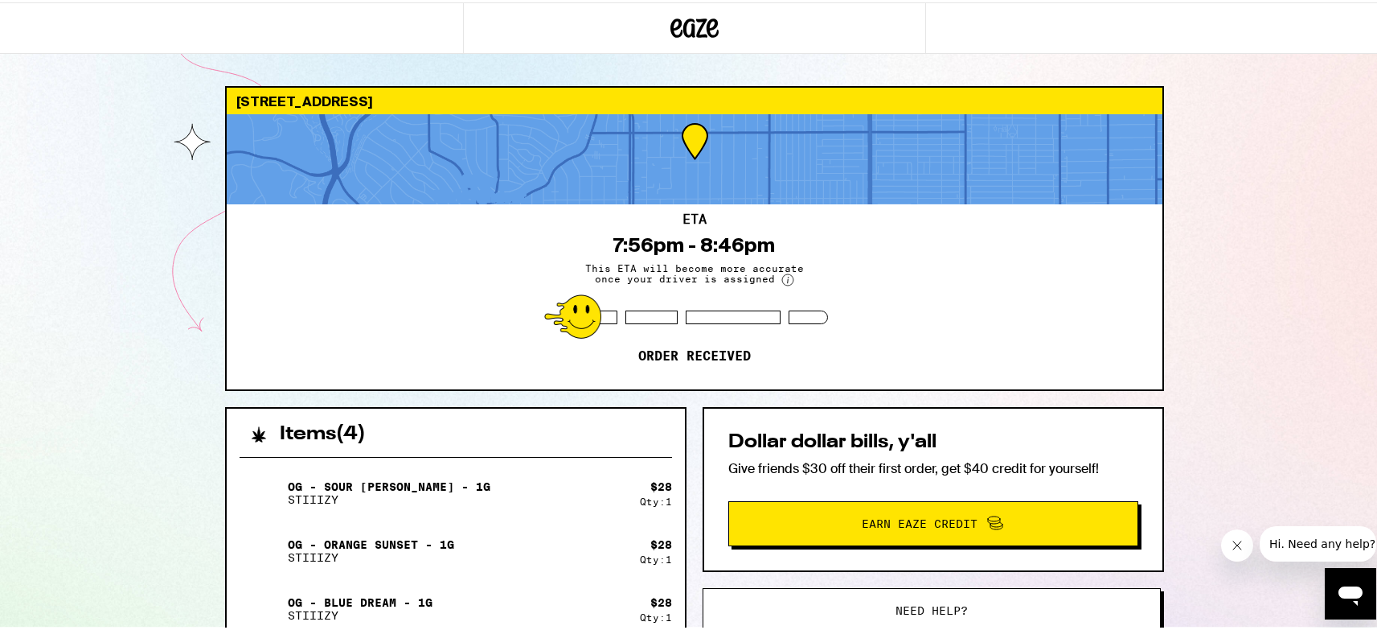
click at [679, 18] on icon at bounding box center [695, 25] width 48 height 29
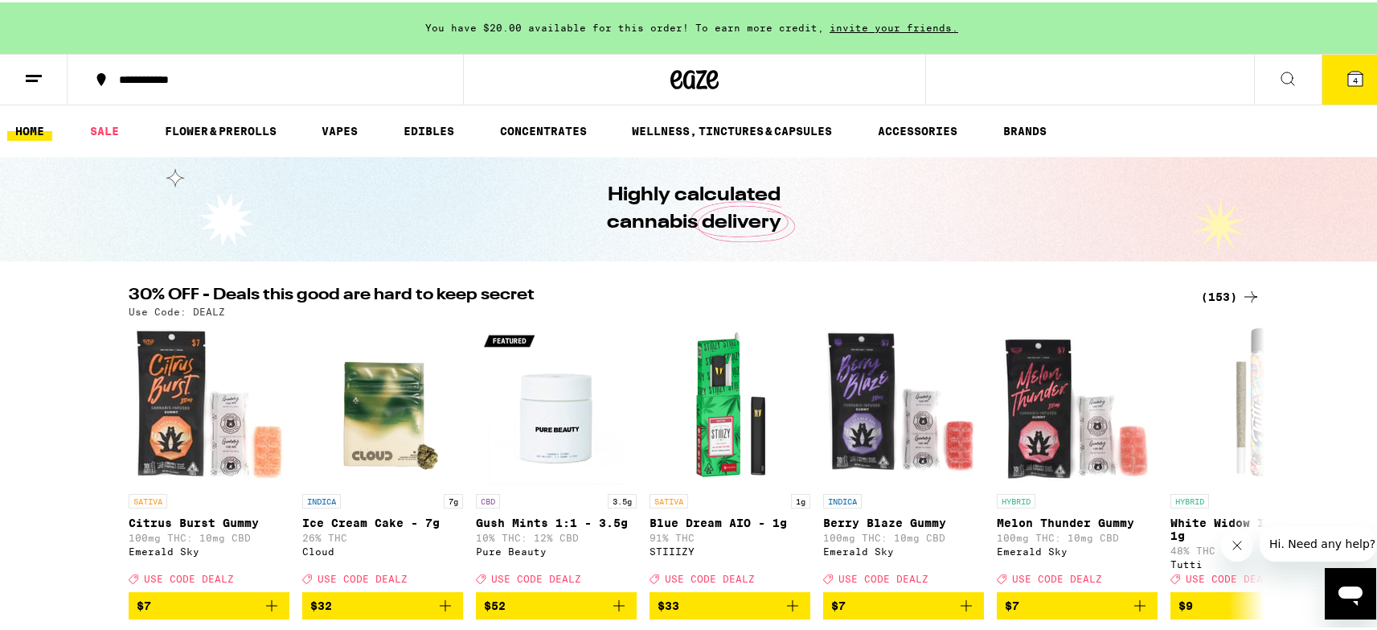
click at [1348, 77] on icon at bounding box center [1355, 76] width 14 height 14
